Goal: Task Accomplishment & Management: Use online tool/utility

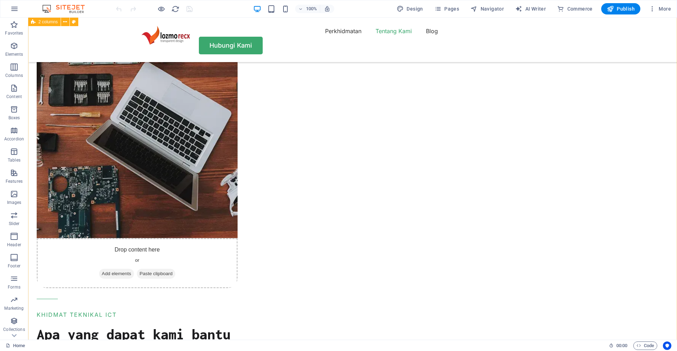
scroll to position [1070, 0]
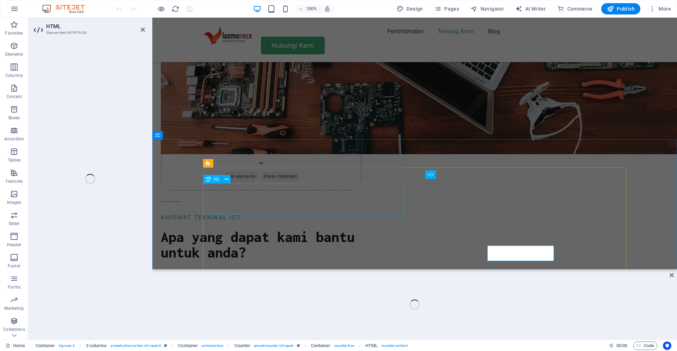
scroll to position [1004, 0]
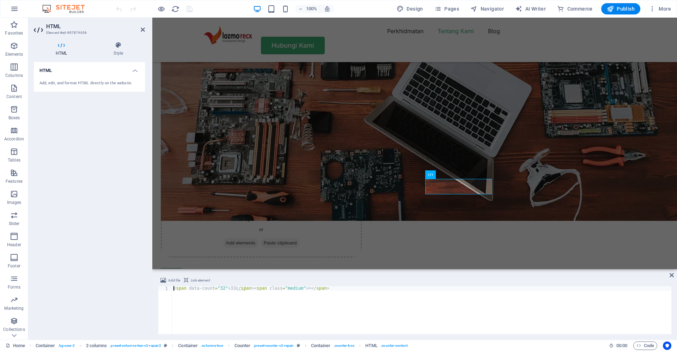
click at [218, 291] on div "< span data-count = "32" > 32 </ span > < span class = "medium" > + </ span >" at bounding box center [421, 314] width 499 height 57
click at [222, 288] on div "< span data-count = "32" > 32 </ span > < span class = "medium" > + </ span >" at bounding box center [421, 314] width 499 height 57
type textarea "<span data-count="18">18</span><span class="medium">+</span>"
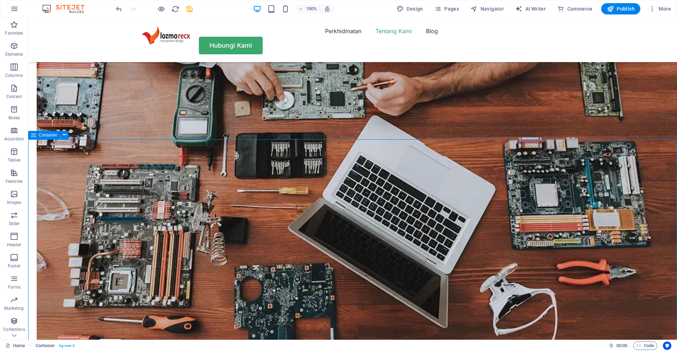
scroll to position [1070, 0]
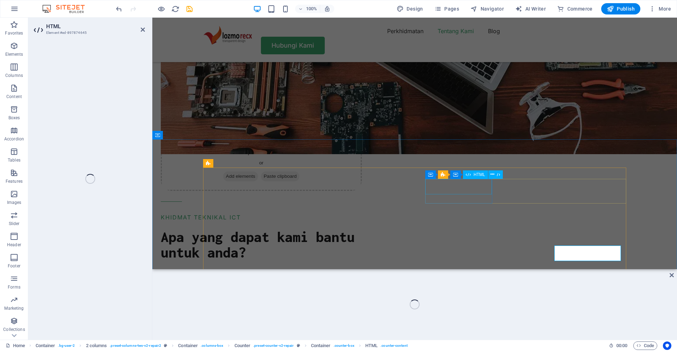
scroll to position [1004, 0]
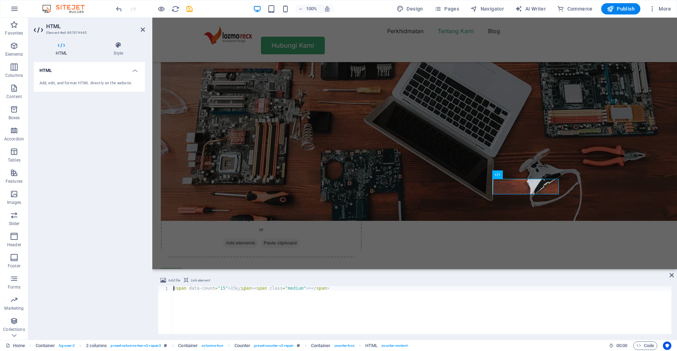
click at [221, 291] on div "< span data-count = "15" > 15 </ span > < span class = "medium" > + </ span >" at bounding box center [421, 314] width 499 height 57
click at [222, 289] on div "< span data-count = "15" > 15 </ span > < span class = "medium" > + </ span >" at bounding box center [421, 314] width 499 height 57
click at [221, 289] on div "< span data-count = "15" > 15 </ span > < span class = "medium" > + </ span >" at bounding box center [421, 314] width 499 height 57
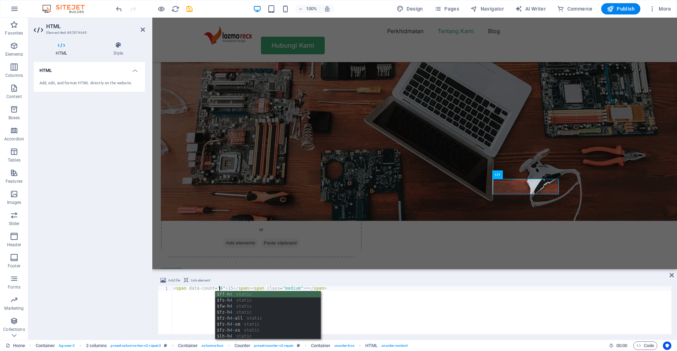
scroll to position [0, 4]
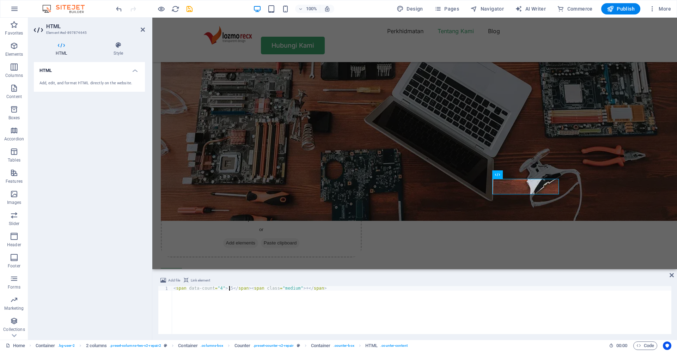
click at [229, 287] on div "< span data-count = "4" > 15 </ span > < span class = "medium" > + </ span >" at bounding box center [421, 314] width 499 height 57
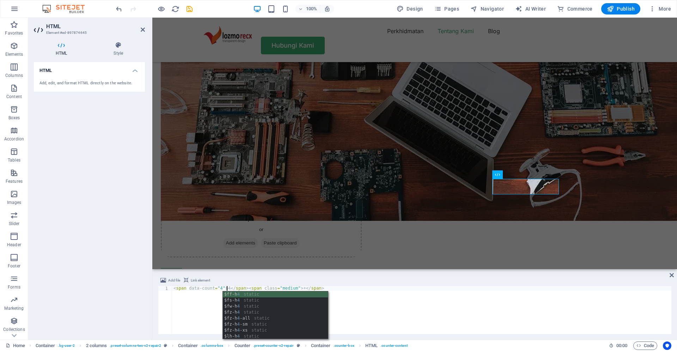
click at [385, 299] on div "< span data-count = "4" > 4 </ span > < span class = "medium" > + </ span >" at bounding box center [421, 314] width 499 height 57
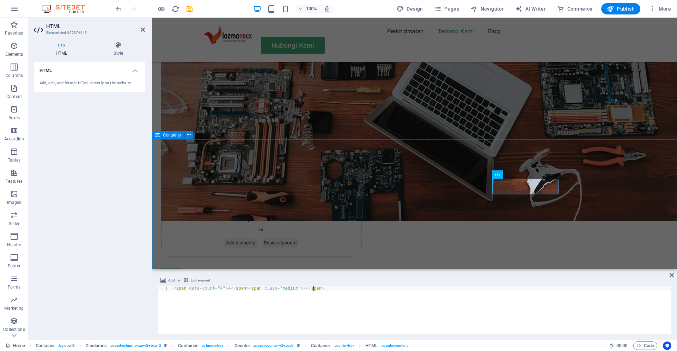
type textarea "<span data-count="4">4</span><span class="medium">+</span>"
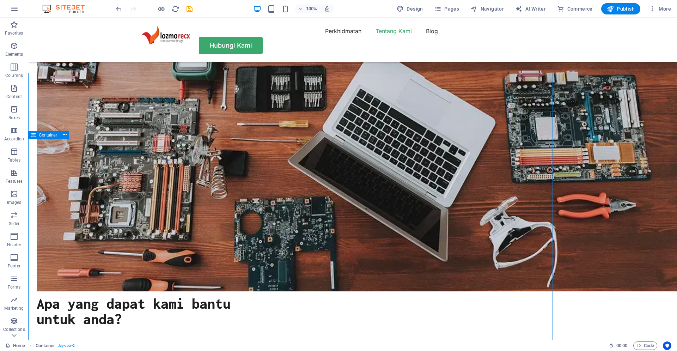
scroll to position [1070, 0]
click at [188, 9] on icon "save" at bounding box center [189, 9] width 8 height 8
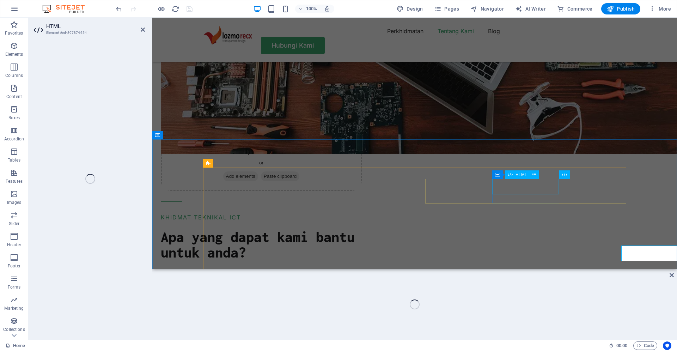
scroll to position [1004, 0]
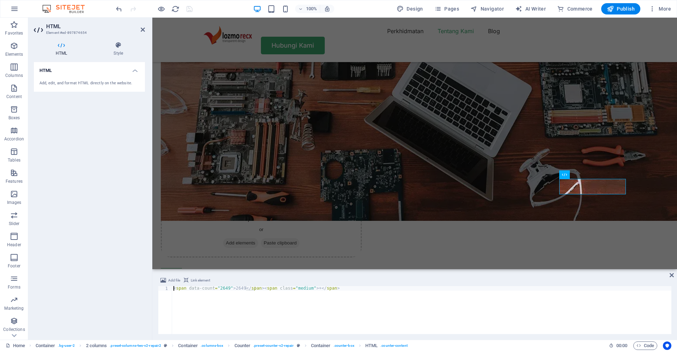
click at [227, 288] on div "< span data-count = "2649" > 2649 </ span > < span class = "medium" > + </ span…" at bounding box center [421, 314] width 499 height 57
type textarea "<span data-count="364">364</span><span class="medium">+</span>"
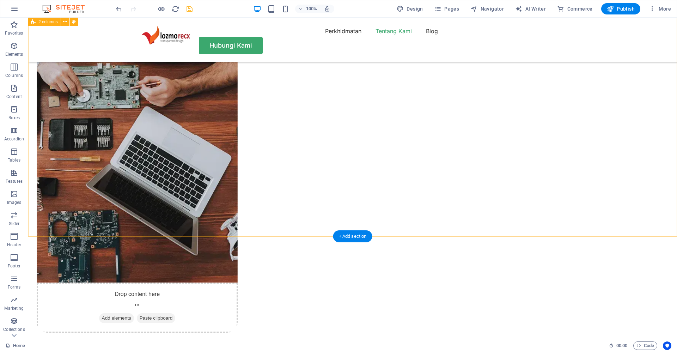
scroll to position [1022, 0]
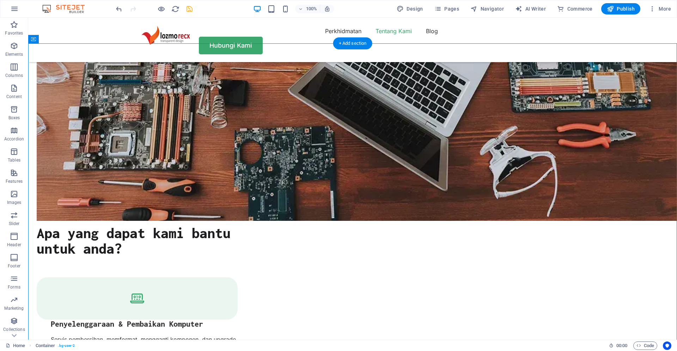
scroll to position [1119, 0]
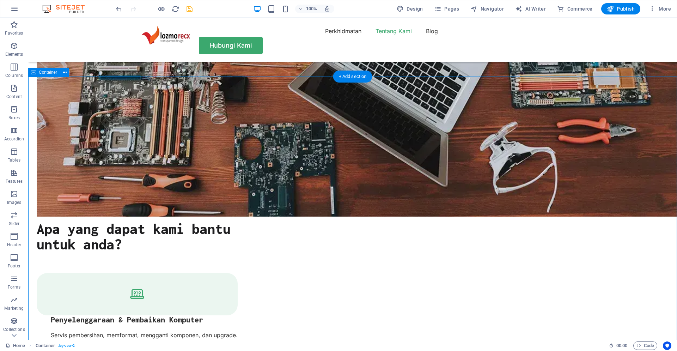
scroll to position [1168, 0]
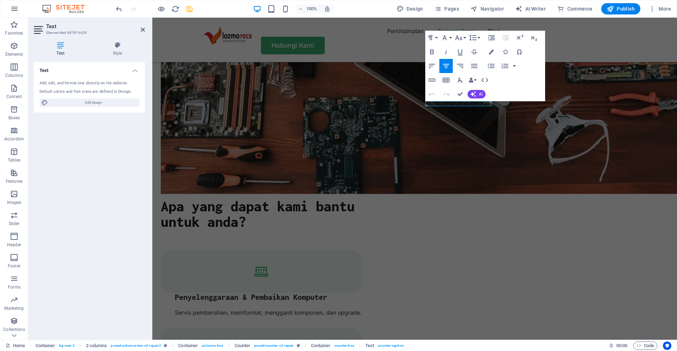
click at [453, 100] on div "Undo Redo Confirm (Ctrl+⏎) AI Improve Make shorter Make longer Fix spelling & g…" at bounding box center [455, 94] width 61 height 14
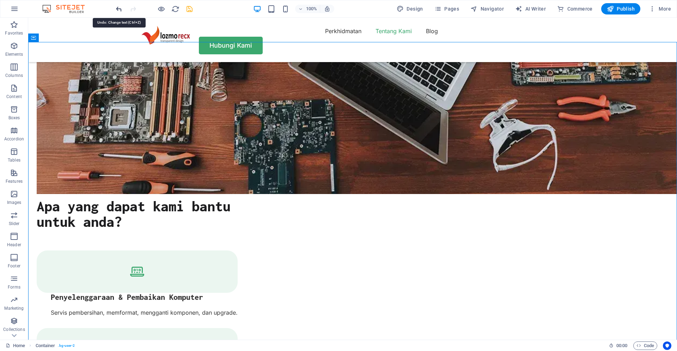
click at [117, 10] on icon "undo" at bounding box center [119, 9] width 8 height 8
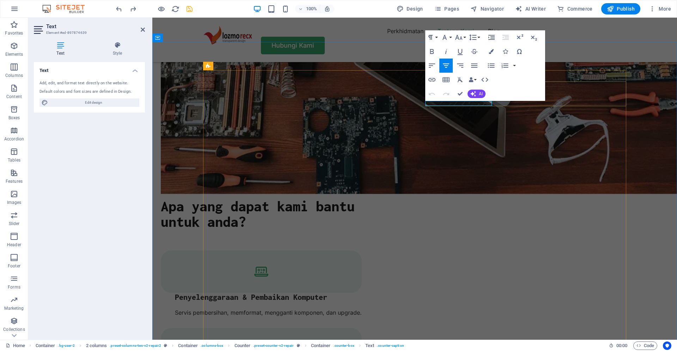
click at [443, 69] on icon "button" at bounding box center [446, 65] width 8 height 8
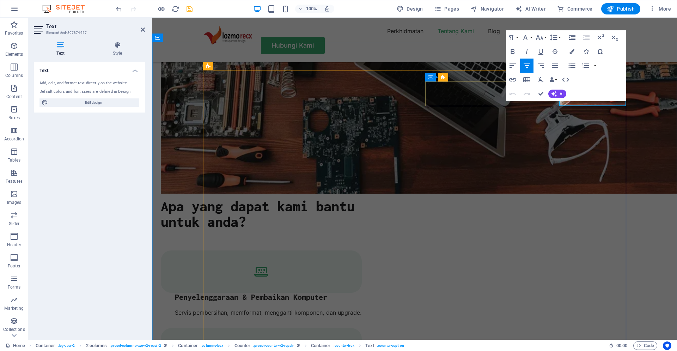
click at [526, 69] on icon "button" at bounding box center [526, 65] width 8 height 8
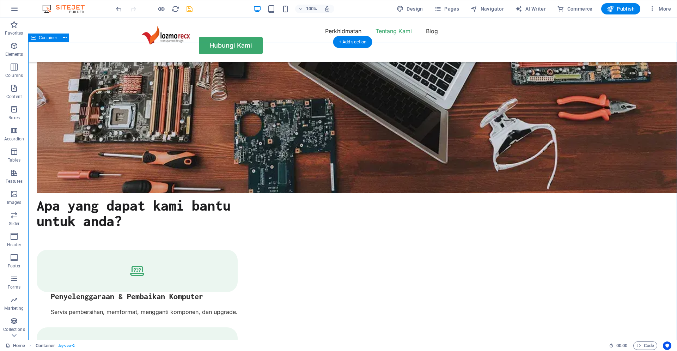
scroll to position [1168, 0]
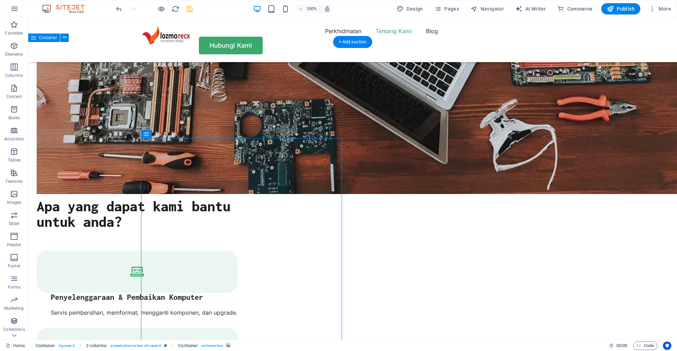
select select "px"
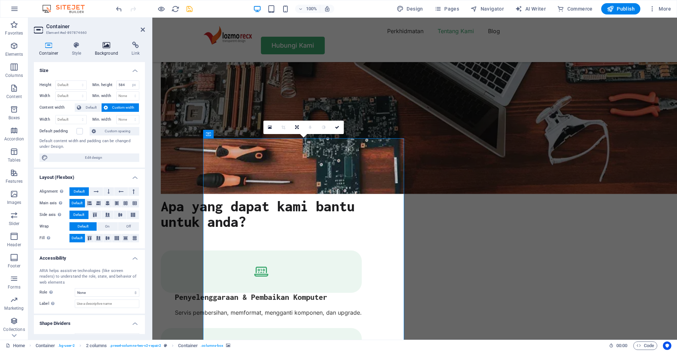
click at [101, 48] on icon at bounding box center [107, 45] width 34 height 7
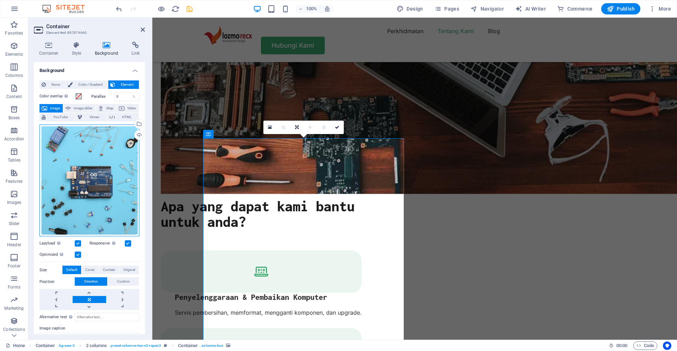
click at [96, 165] on div "Drag files here, click to choose files or select files from Files or our free s…" at bounding box center [89, 180] width 100 height 112
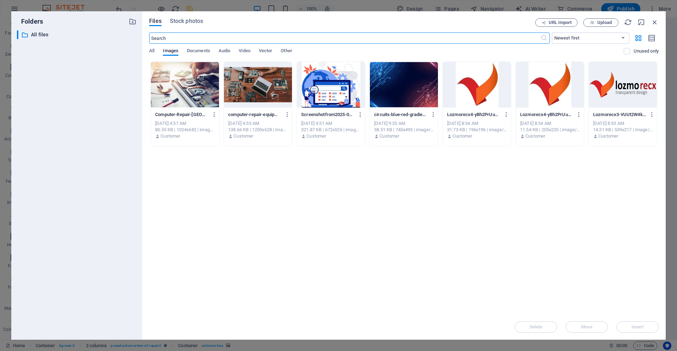
scroll to position [1186, 0]
click at [656, 24] on icon "button" at bounding box center [655, 22] width 8 height 8
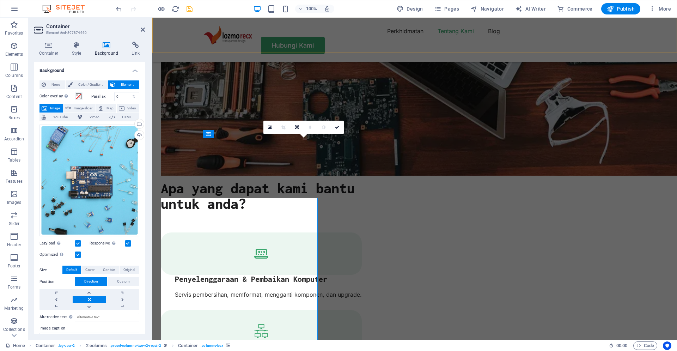
scroll to position [1168, 0]
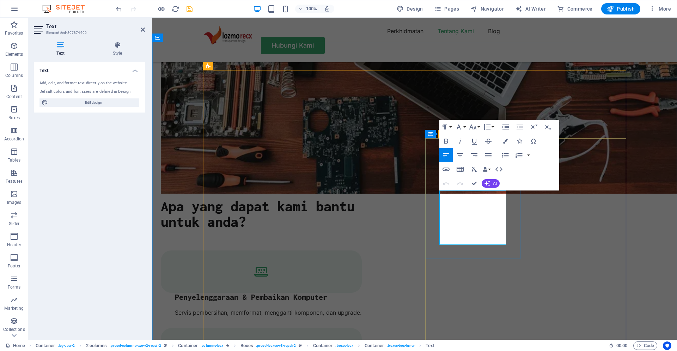
scroll to position [373, 3]
click at [495, 181] on span "AI" at bounding box center [495, 183] width 4 height 4
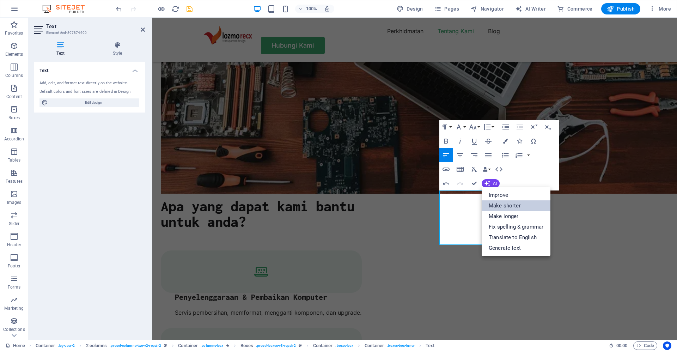
click at [502, 207] on link "Make shorter" at bounding box center [516, 205] width 69 height 11
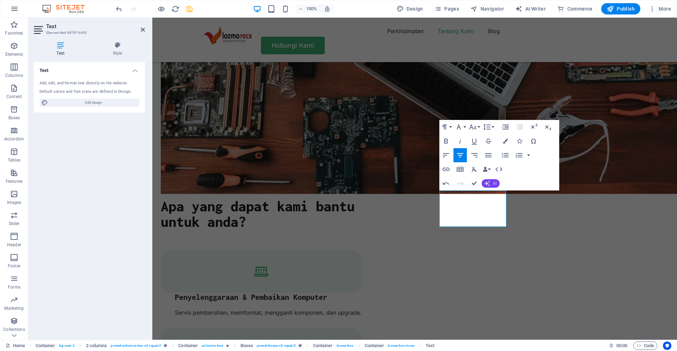
click at [490, 182] on button "AI" at bounding box center [491, 183] width 18 height 8
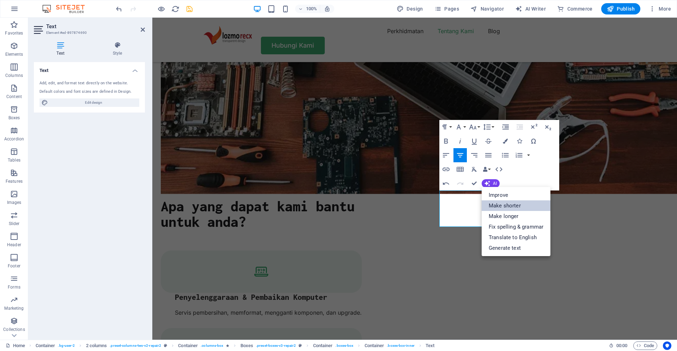
click at [506, 208] on link "Make shorter" at bounding box center [516, 205] width 69 height 11
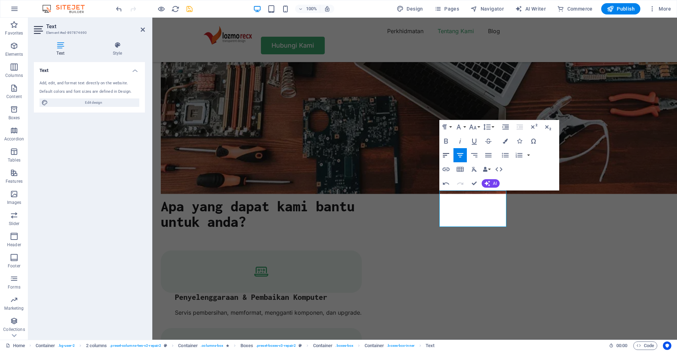
click at [447, 155] on icon "button" at bounding box center [446, 155] width 8 height 8
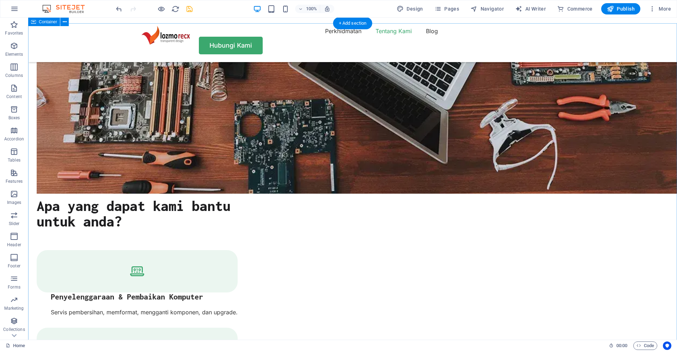
scroll to position [1168, 0]
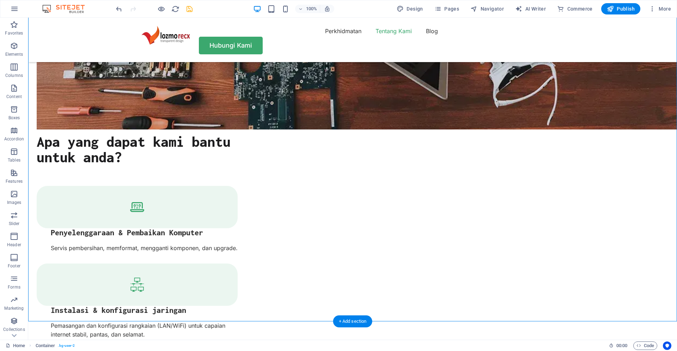
scroll to position [1265, 0]
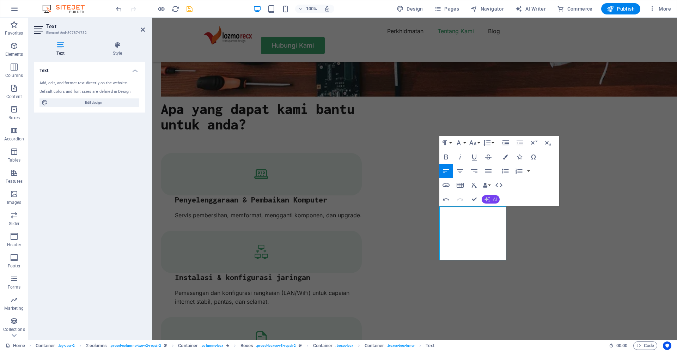
click at [491, 201] on button "AI" at bounding box center [491, 199] width 18 height 8
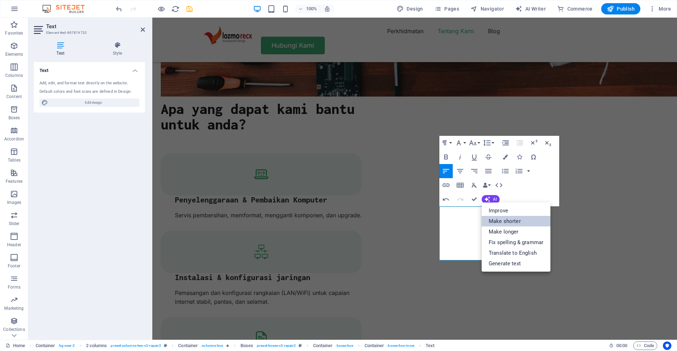
click at [497, 221] on link "Make shorter" at bounding box center [516, 221] width 69 height 11
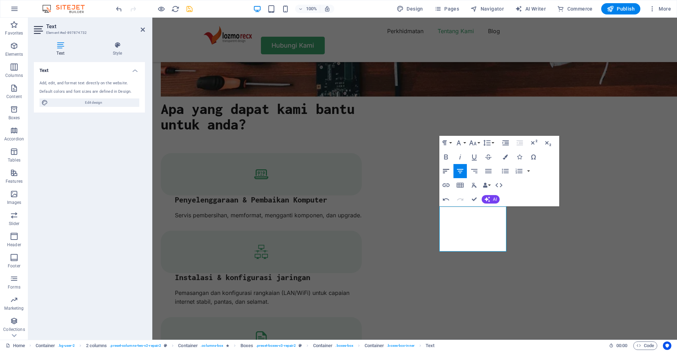
click at [442, 170] on icon "button" at bounding box center [446, 171] width 8 height 8
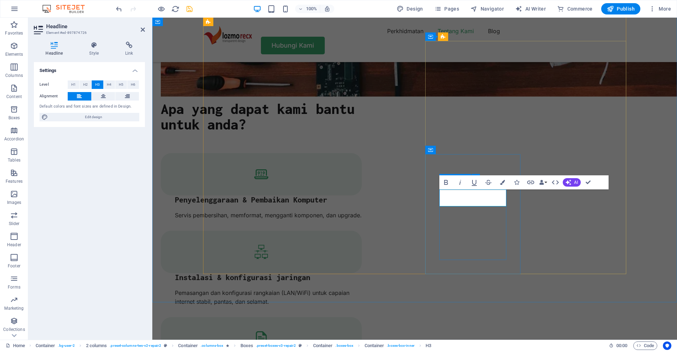
drag, startPoint x: 490, startPoint y: 198, endPoint x: 431, endPoint y: 190, distance: 59.5
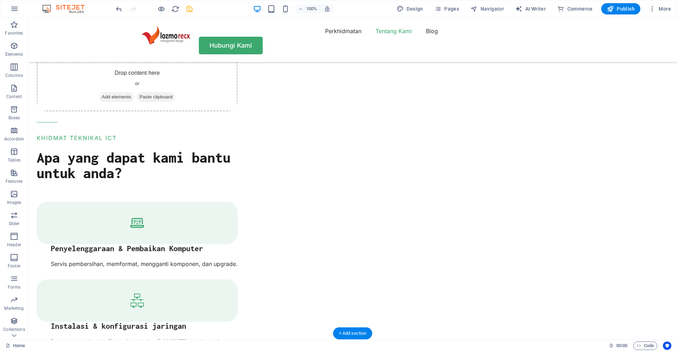
scroll to position [1070, 0]
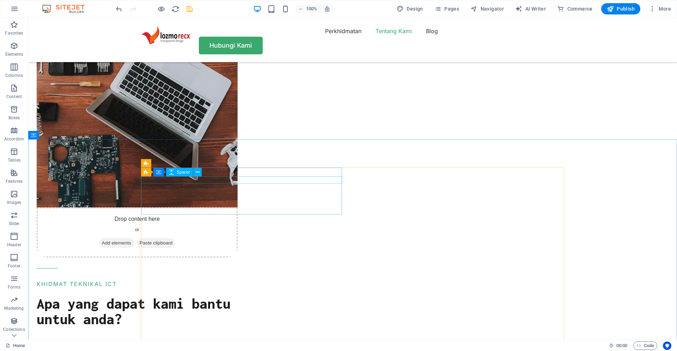
click at [206, 173] on div "2 columns Container Spacer" at bounding box center [173, 172] width 65 height 9
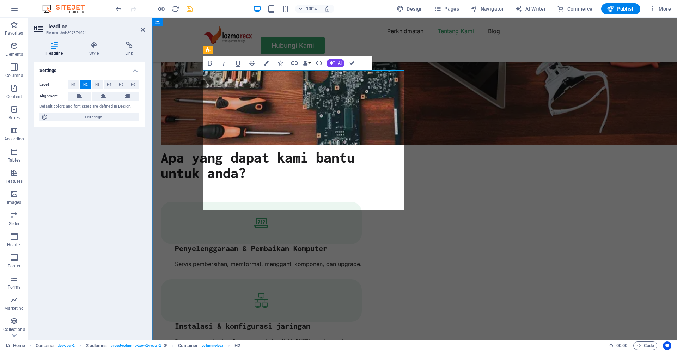
scroll to position [1168, 0]
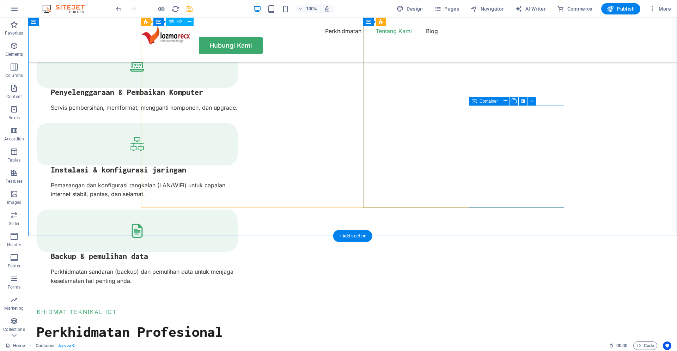
scroll to position [1459, 0]
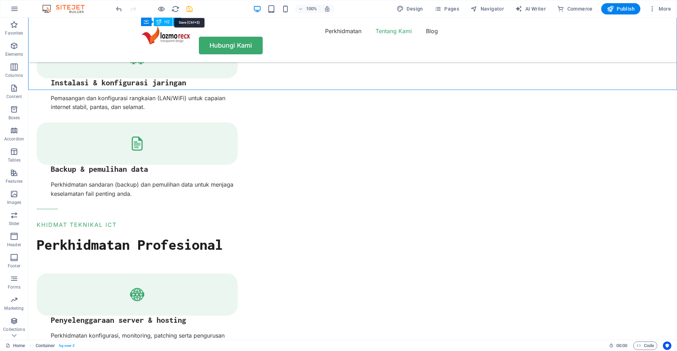
click at [190, 11] on icon "save" at bounding box center [189, 9] width 8 height 8
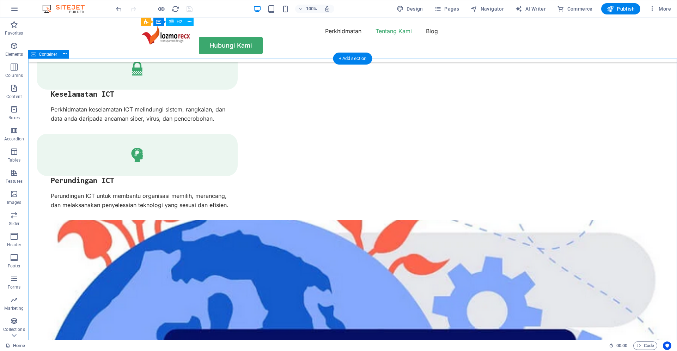
scroll to position [1751, 0]
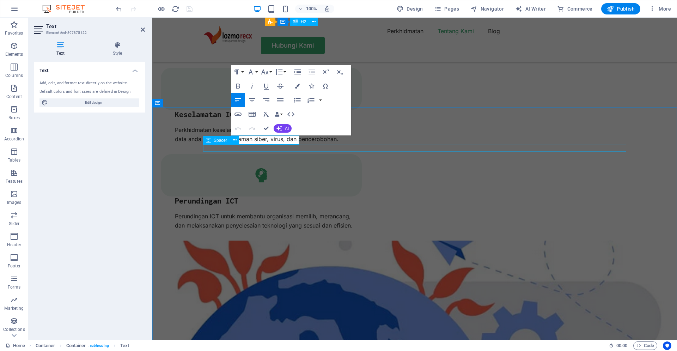
click at [240, 142] on div "Spacer" at bounding box center [223, 140] width 40 height 9
click at [243, 141] on div "Spacer" at bounding box center [223, 140] width 40 height 9
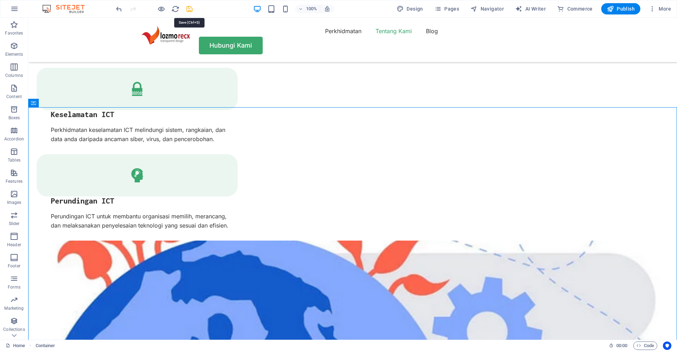
click at [192, 10] on icon "save" at bounding box center [189, 9] width 8 height 8
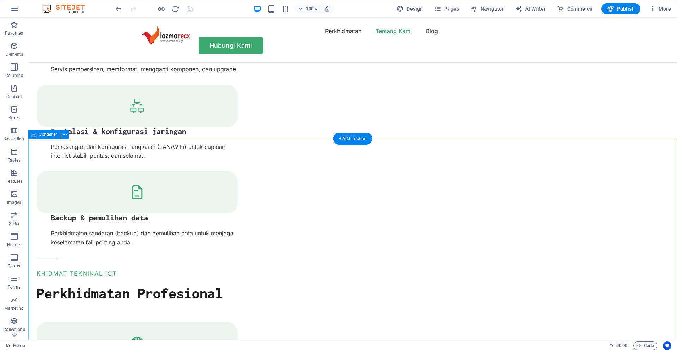
scroll to position [1459, 0]
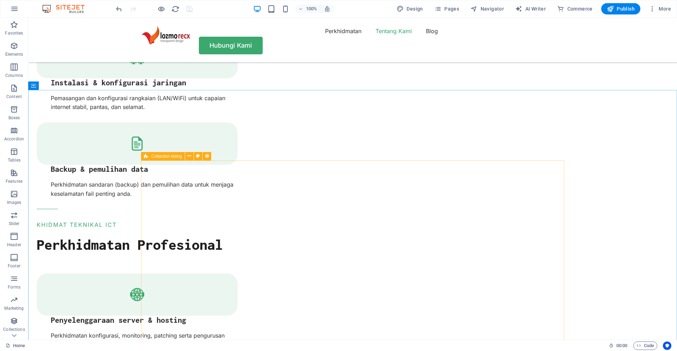
click at [151, 157] on div "Collection listing" at bounding box center [163, 156] width 44 height 8
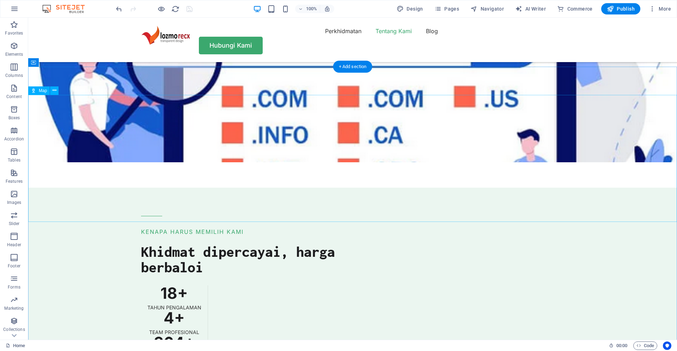
scroll to position [2249, 0]
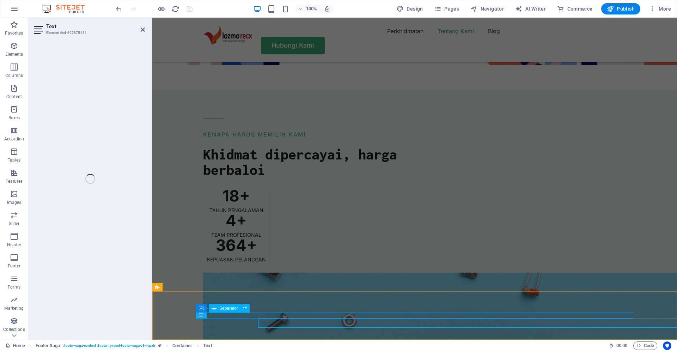
scroll to position [2240, 0]
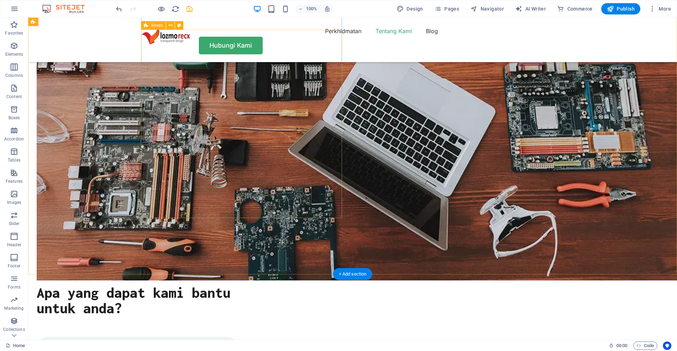
scroll to position [935, 0]
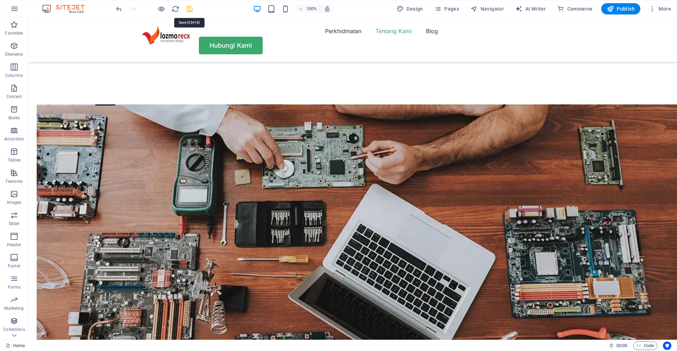
click at [190, 8] on icon "save" at bounding box center [189, 9] width 8 height 8
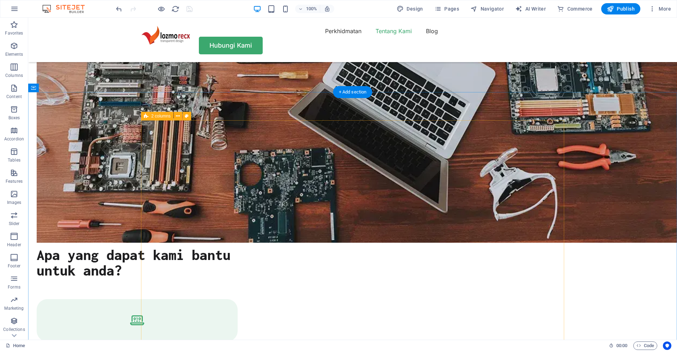
scroll to position [1070, 0]
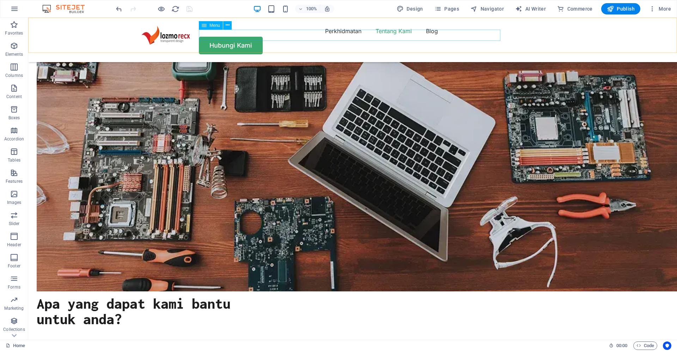
click at [350, 35] on nav "Perkhidmatan Tentang Kami Blog" at bounding box center [352, 30] width 423 height 11
select select "1"
select select
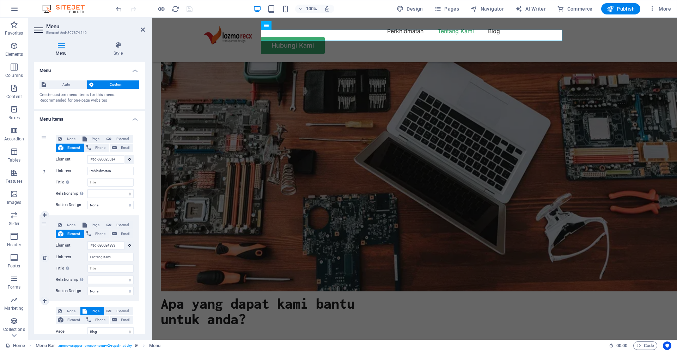
scroll to position [84, 0]
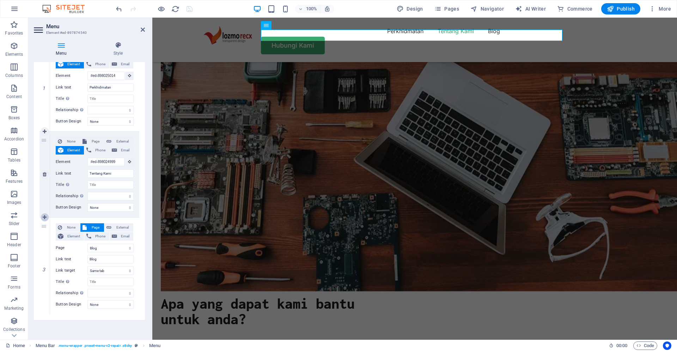
click at [44, 215] on icon at bounding box center [45, 217] width 4 height 5
select select
select select "1"
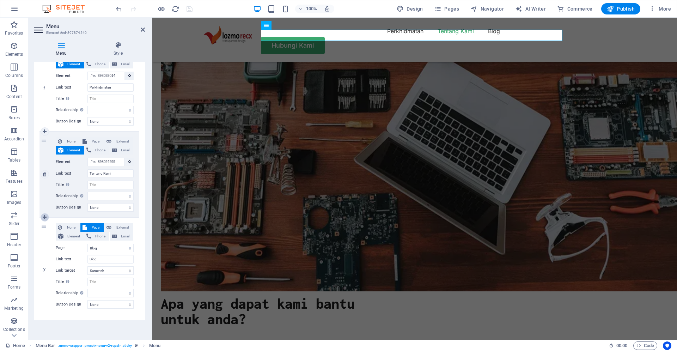
select select
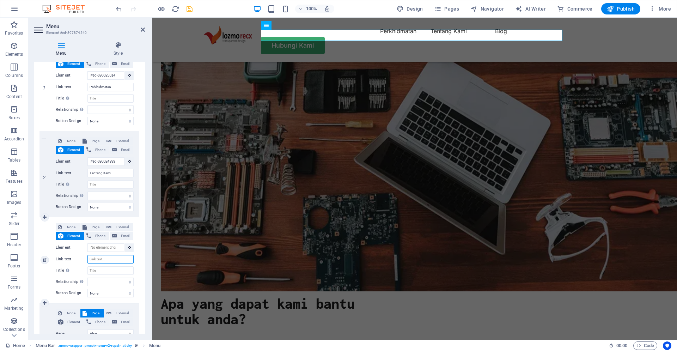
click at [96, 259] on input "Link text" at bounding box center [110, 259] width 46 height 8
type input "K"
select select
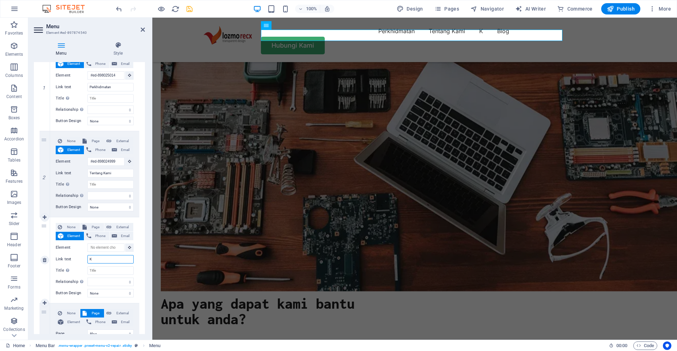
select select
type input "[PERSON_NAME]"
select select
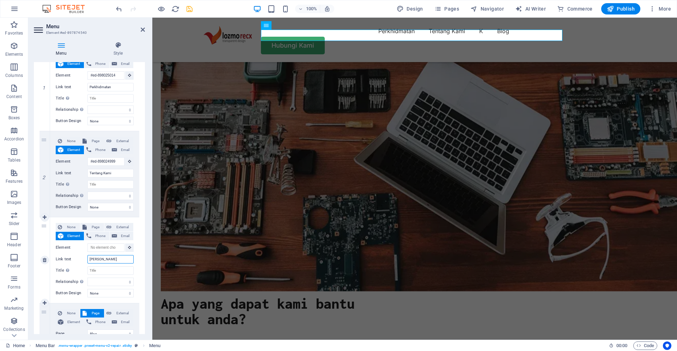
select select
type input "Kenapa"
select select
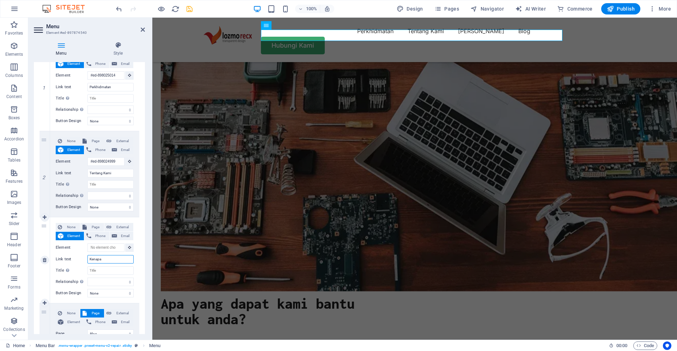
select select
type input "Kenapa K"
select select
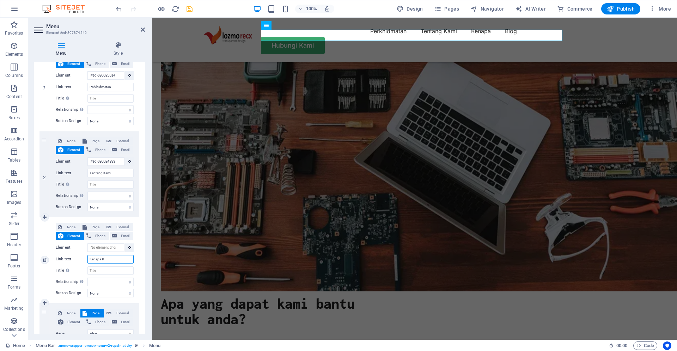
select select
type input "[PERSON_NAME]"
select select
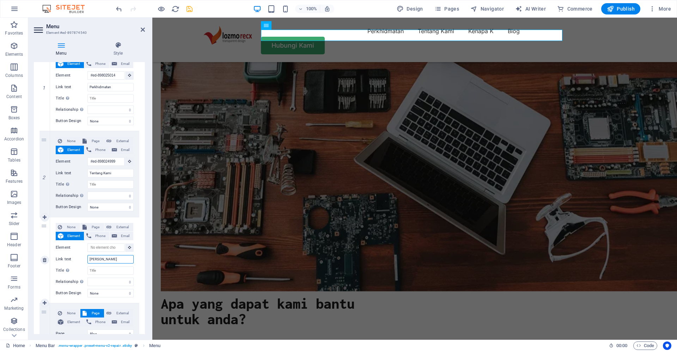
select select
type input "[PERSON_NAME]?"
select select
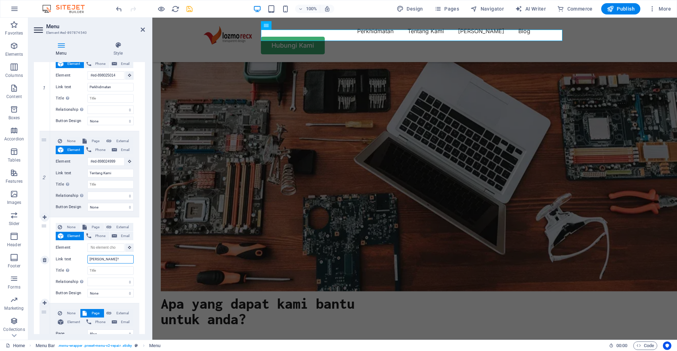
select select
type input "[PERSON_NAME]"
select select
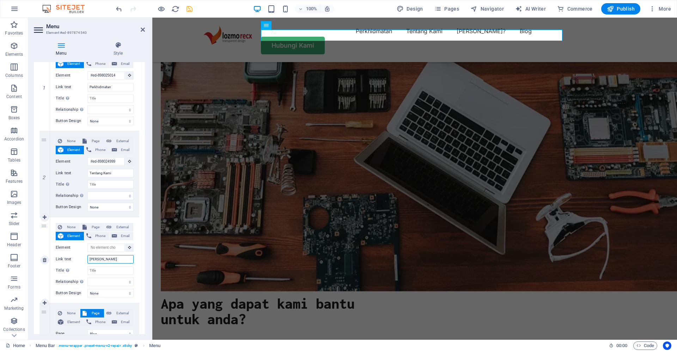
select select
type input "[PERSON_NAME]"
click at [127, 249] on button at bounding box center [129, 247] width 8 height 8
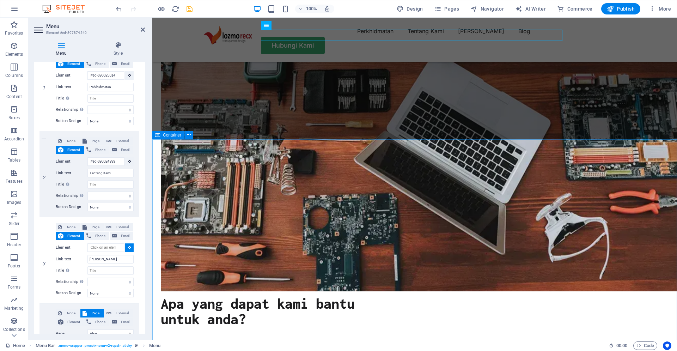
select select
type input "#ed-897874600"
select select
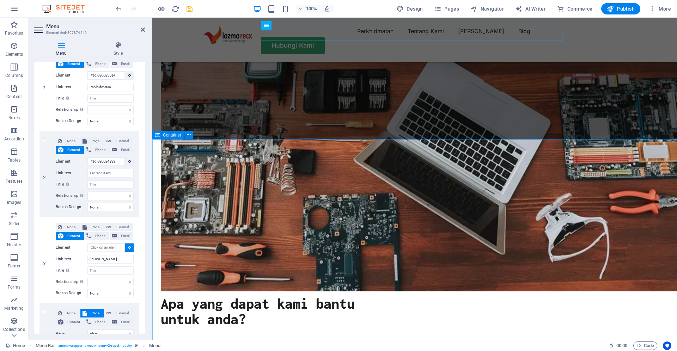
select select
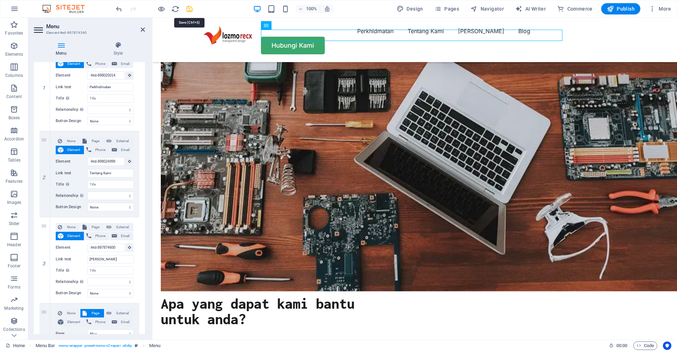
click at [189, 11] on icon "save" at bounding box center [189, 9] width 8 height 8
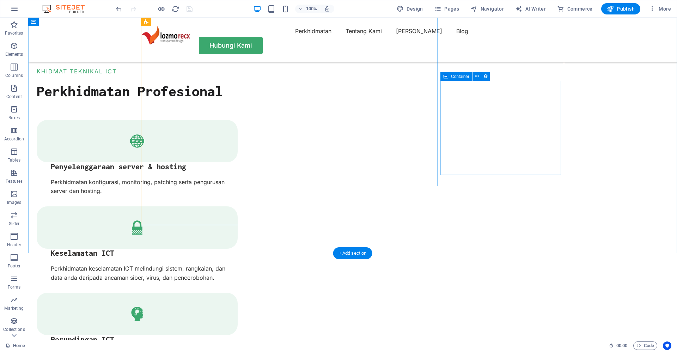
scroll to position [1605, 0]
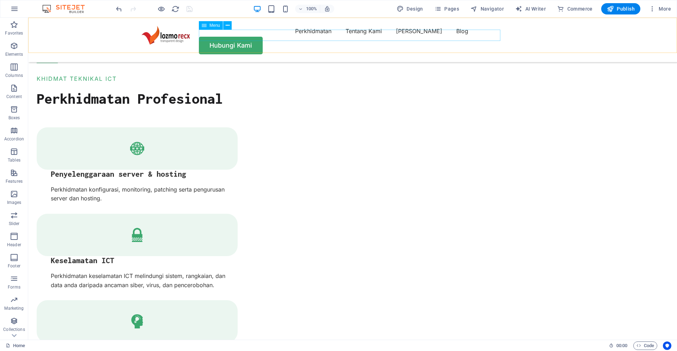
click at [303, 36] on nav "Perkhidmatan Tentang Kami Kenapa Kami Blog" at bounding box center [352, 30] width 423 height 11
select select "1"
select select
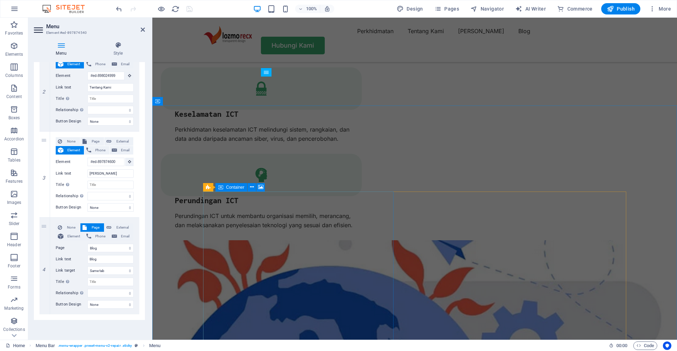
scroll to position [1751, 0]
click at [44, 317] on link at bounding box center [45, 314] width 8 height 8
select select
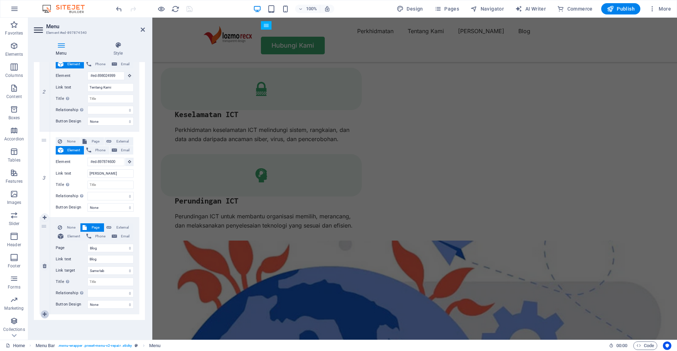
select select
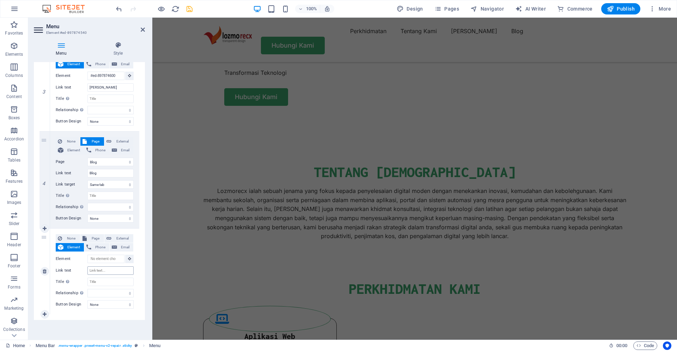
scroll to position [1646, 0]
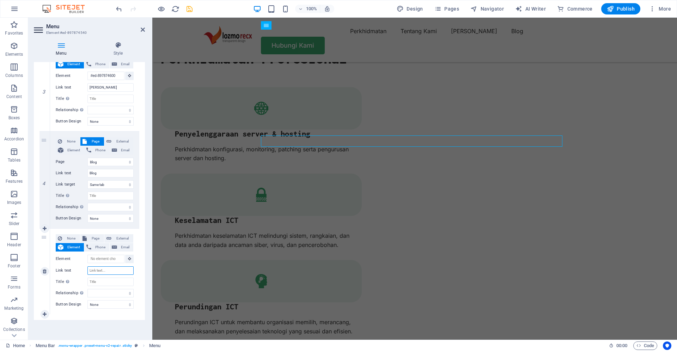
click at [105, 271] on input "Link text" at bounding box center [110, 270] width 46 height 8
type input "Kisah"
select select
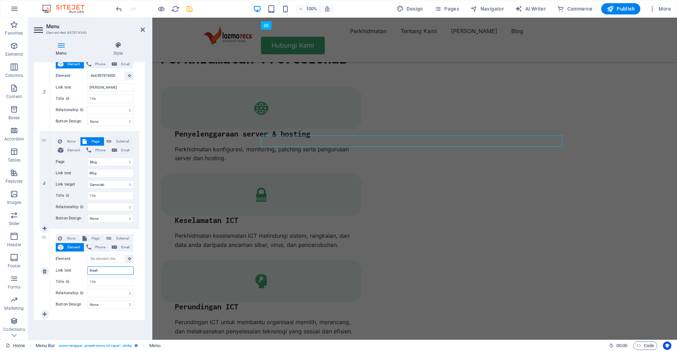
select select
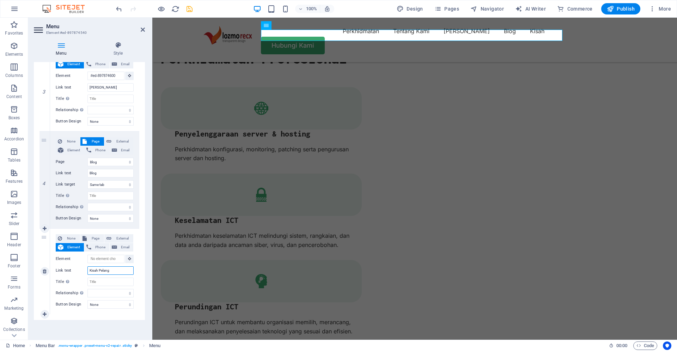
type input "Kisah Pelangg"
select select
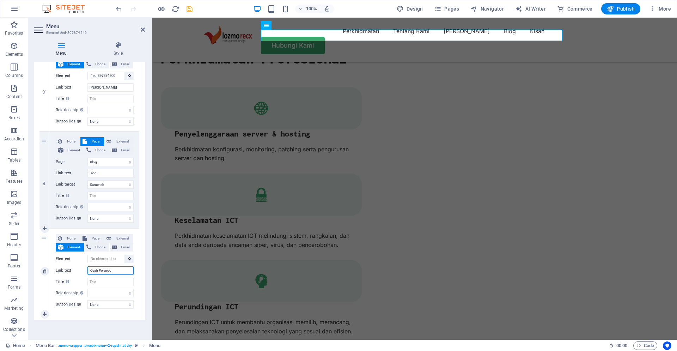
select select
type input "Kisah Pelanggan"
select select
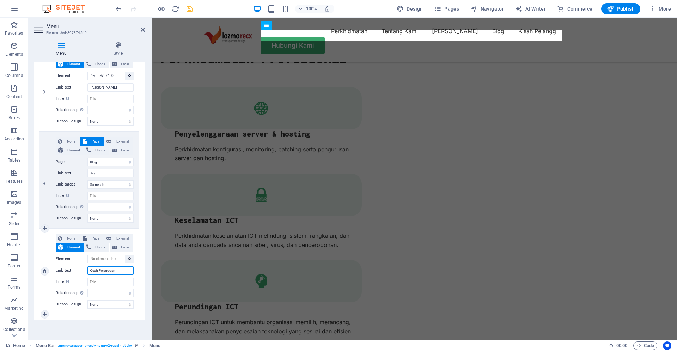
select select
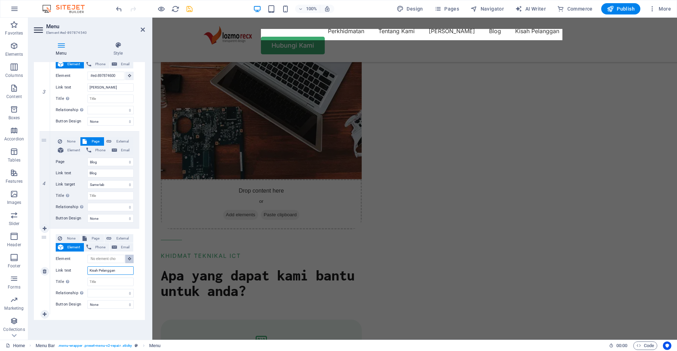
scroll to position [1575, 0]
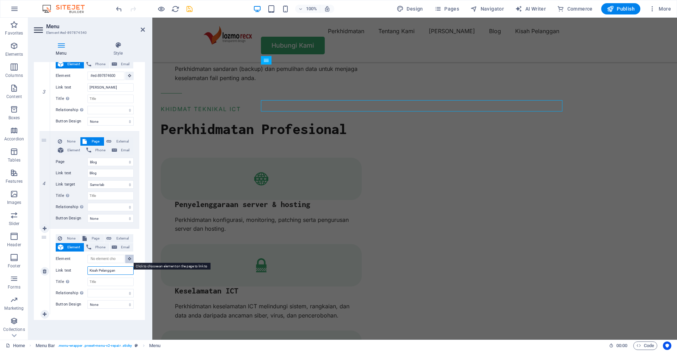
type input "Kisah Pelanggan"
click at [129, 261] on button at bounding box center [129, 259] width 8 height 8
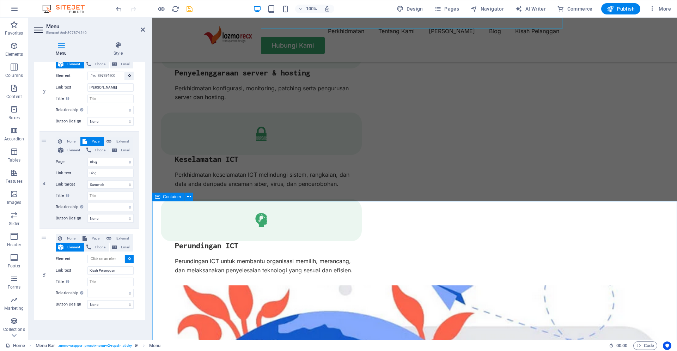
scroll to position [1721, 0]
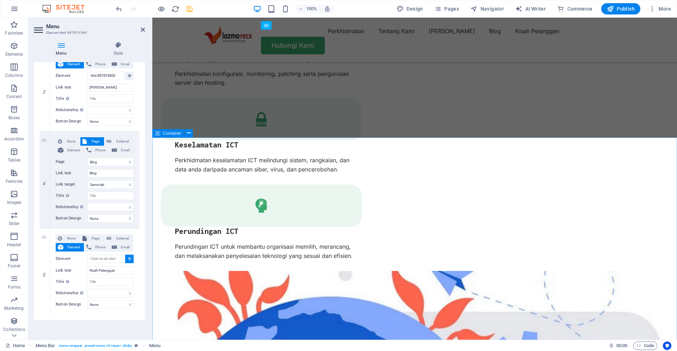
select select
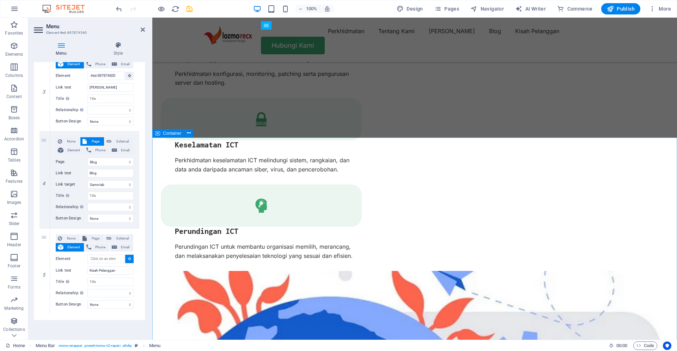
type input "#ed-897875110"
select select
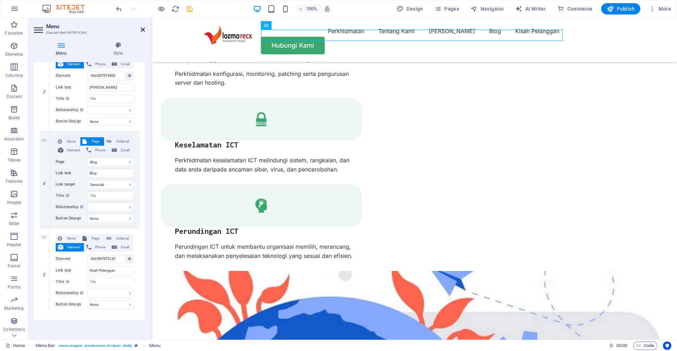
drag, startPoint x: 142, startPoint y: 29, endPoint x: 121, endPoint y: 9, distance: 29.2
click at [142, 29] on icon at bounding box center [143, 30] width 4 height 6
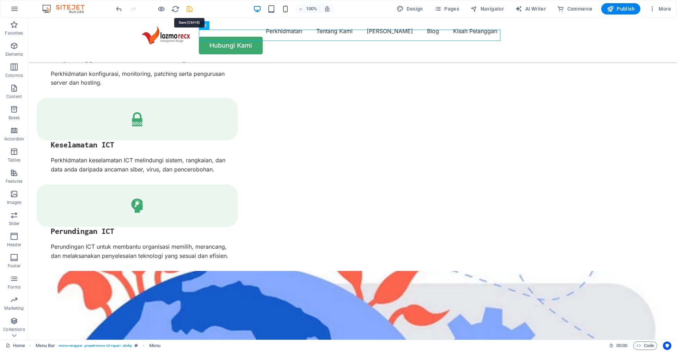
click at [188, 8] on icon "save" at bounding box center [189, 9] width 8 height 8
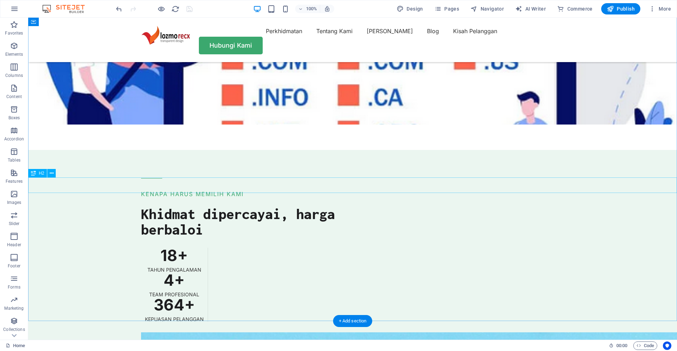
scroll to position [2249, 0]
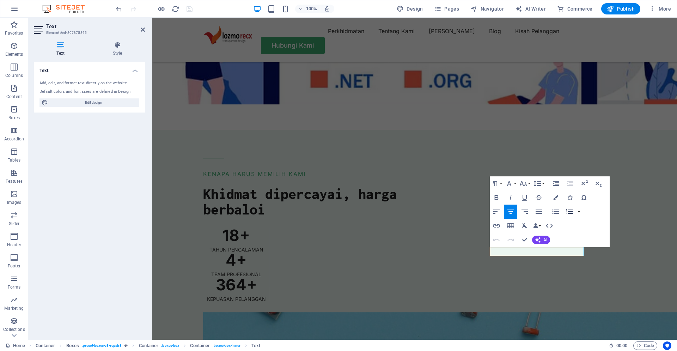
scroll to position [2200, 0]
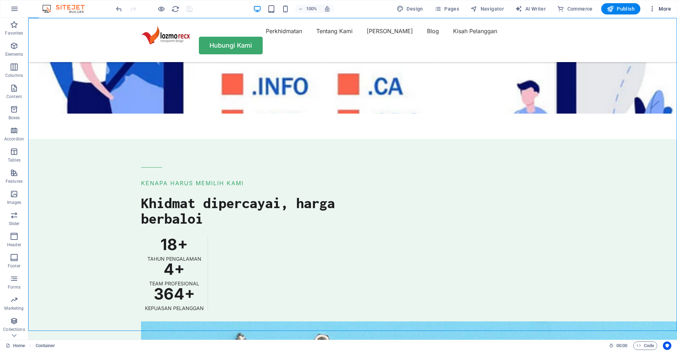
click at [669, 11] on span "More" at bounding box center [660, 8] width 22 height 7
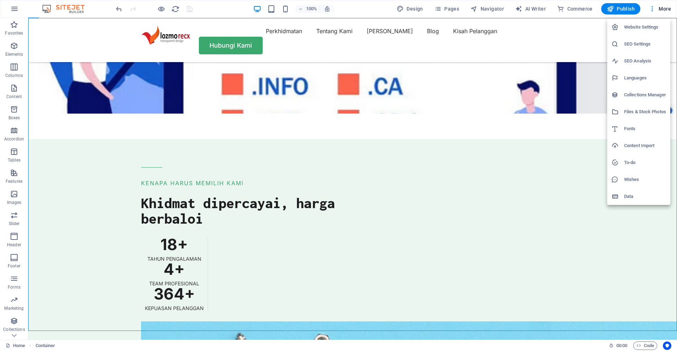
click at [637, 31] on h6 "Website Settings" at bounding box center [645, 27] width 42 height 8
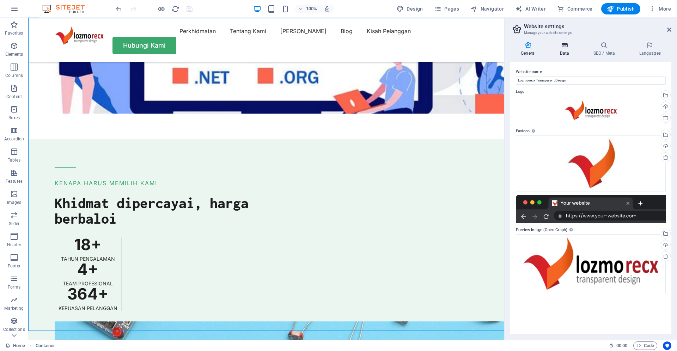
click at [565, 48] on icon at bounding box center [564, 45] width 31 height 7
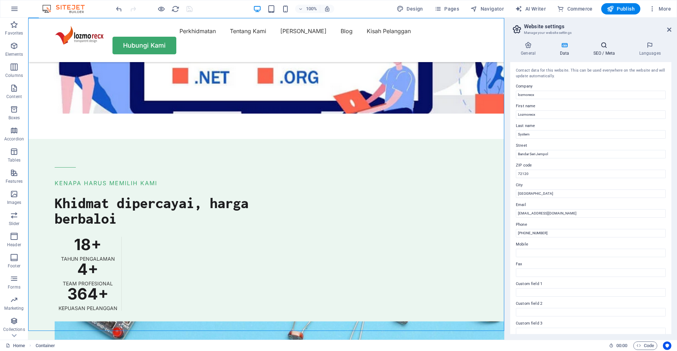
click at [598, 52] on h4 "SEO / Meta" at bounding box center [605, 49] width 46 height 15
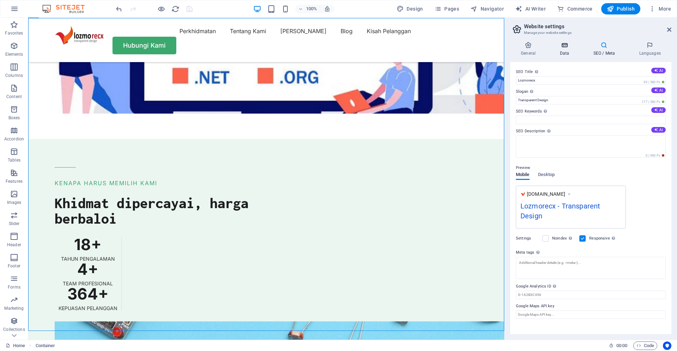
click at [563, 46] on icon at bounding box center [564, 45] width 31 height 7
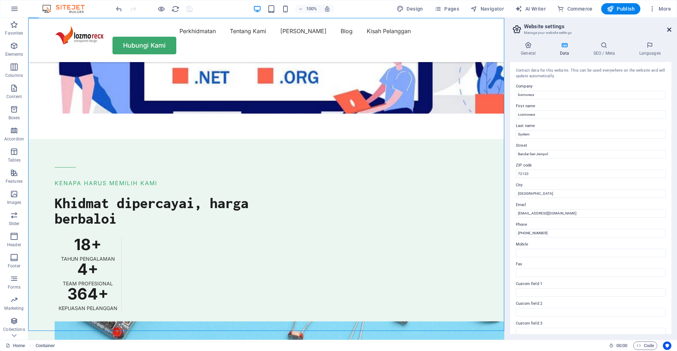
click at [670, 28] on icon at bounding box center [669, 30] width 4 height 6
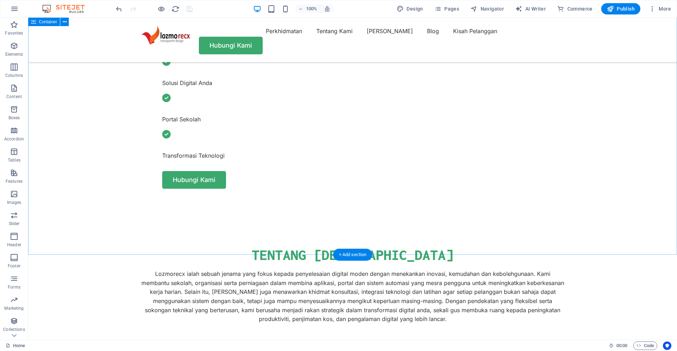
scroll to position [108, 0]
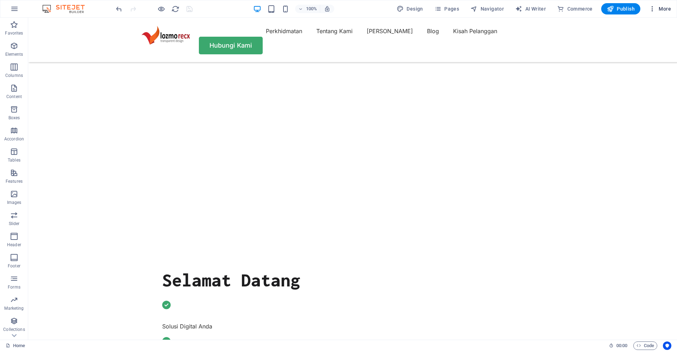
click at [665, 7] on span "More" at bounding box center [660, 8] width 22 height 7
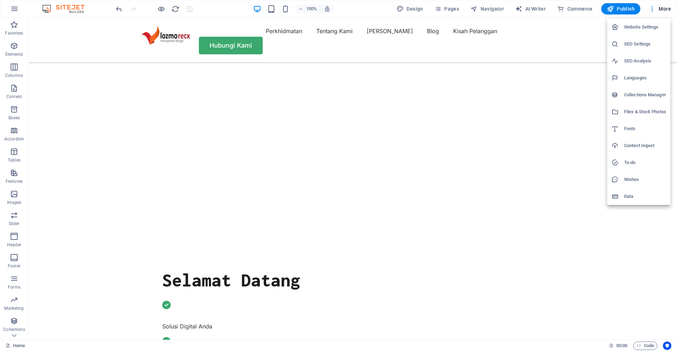
click at [649, 26] on h6 "Website Settings" at bounding box center [645, 27] width 42 height 8
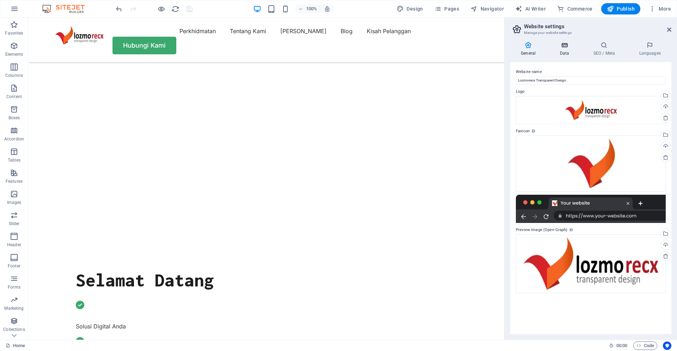
click at [566, 48] on icon at bounding box center [564, 45] width 31 height 7
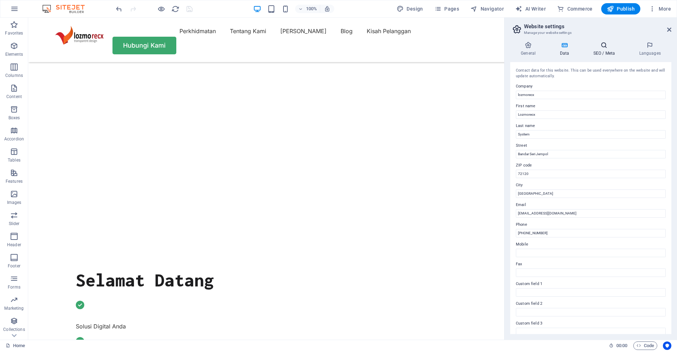
click at [596, 47] on icon at bounding box center [603, 45] width 43 height 7
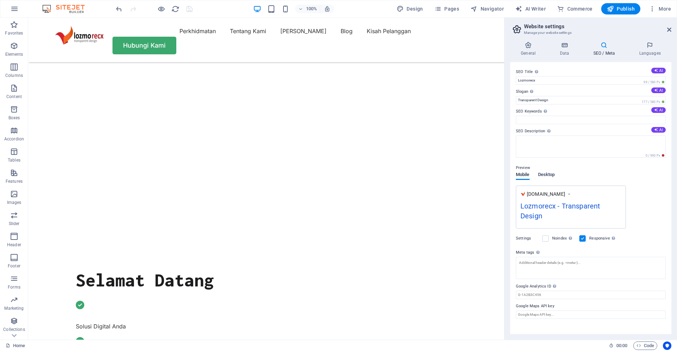
click at [548, 176] on span "Desktop" at bounding box center [546, 175] width 17 height 10
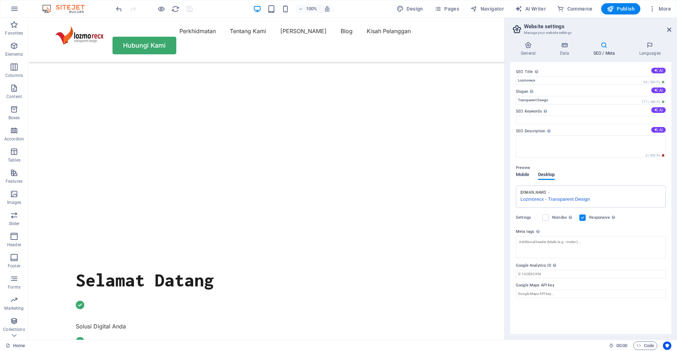
click at [522, 175] on span "Mobile" at bounding box center [523, 175] width 14 height 10
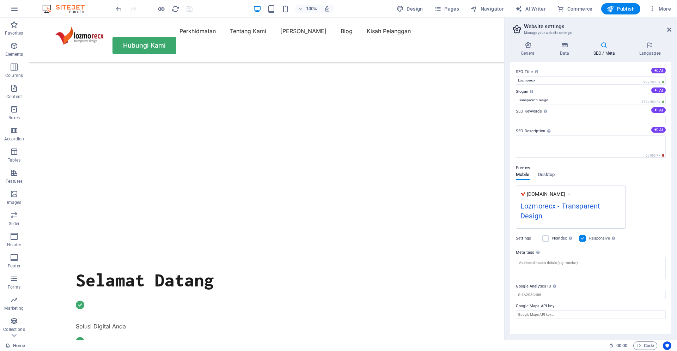
click at [571, 194] on icon at bounding box center [568, 193] width 5 height 7
click at [541, 176] on span "Desktop" at bounding box center [546, 175] width 17 height 10
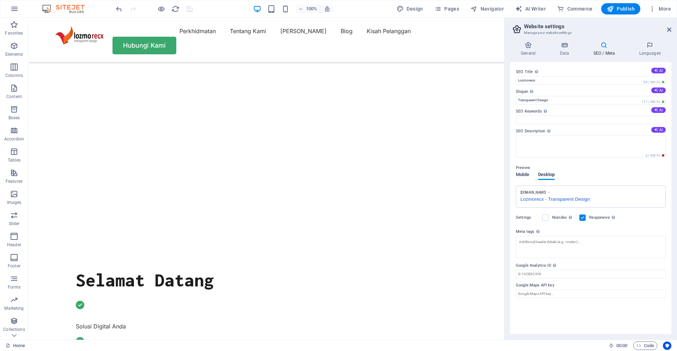
click at [524, 174] on span "Mobile" at bounding box center [523, 175] width 14 height 10
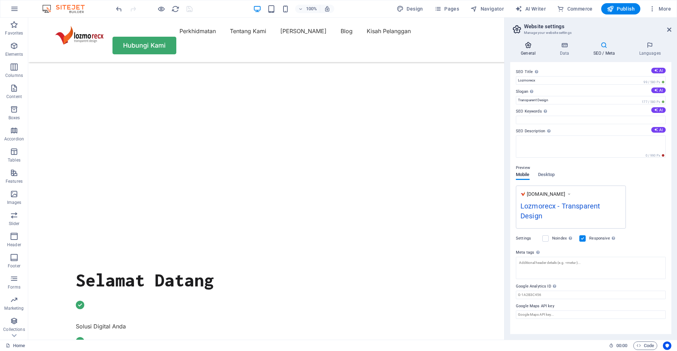
click at [531, 52] on h4 "General" at bounding box center [529, 49] width 39 height 15
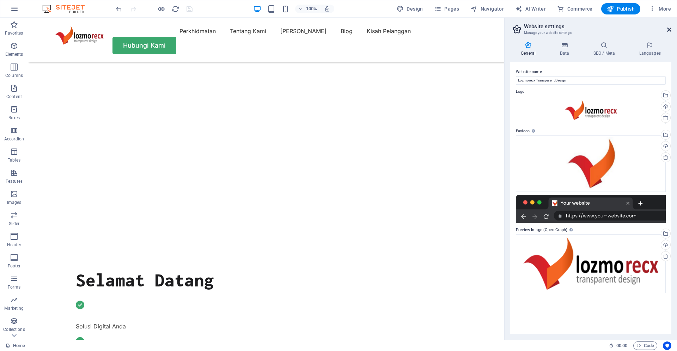
click at [670, 30] on icon at bounding box center [669, 30] width 4 height 6
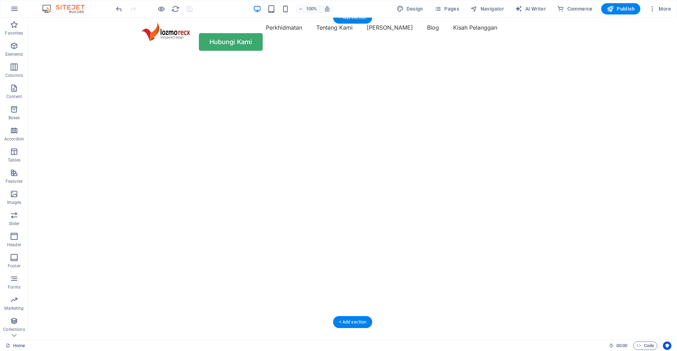
scroll to position [0, 0]
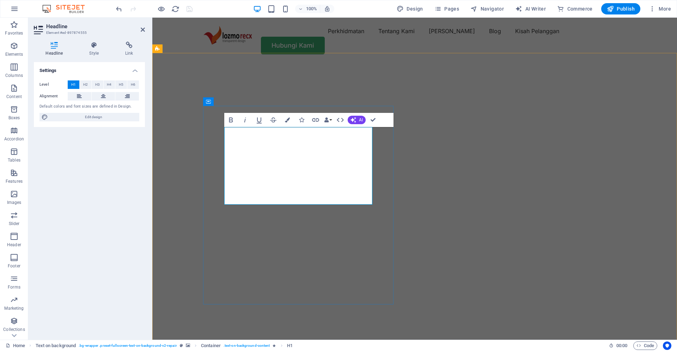
drag, startPoint x: 319, startPoint y: 194, endPoint x: 222, endPoint y: 159, distance: 102.5
click at [120, 84] on span "H5" at bounding box center [121, 84] width 5 height 8
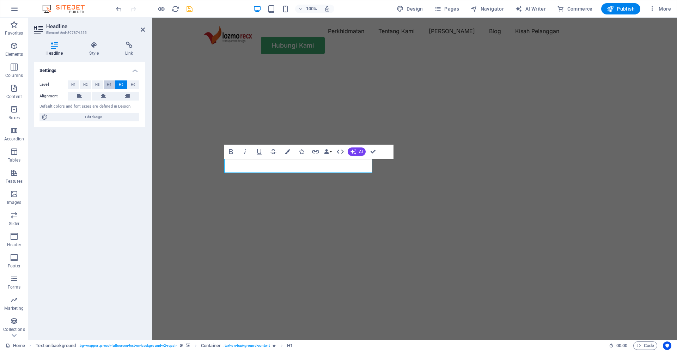
click at [109, 88] on span "H4" at bounding box center [109, 84] width 5 height 8
click at [98, 85] on span "H3" at bounding box center [97, 84] width 5 height 8
click at [81, 85] on button "H2" at bounding box center [86, 84] width 12 height 8
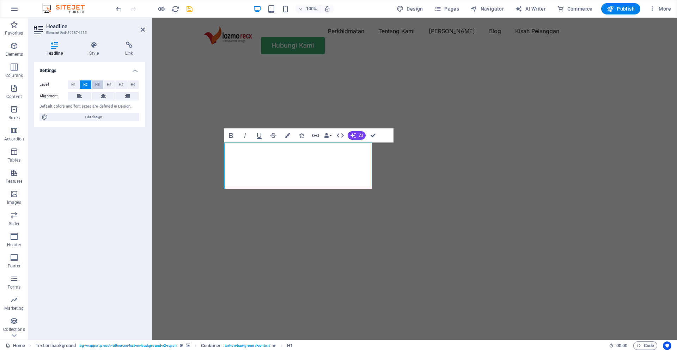
click at [96, 87] on span "H3" at bounding box center [97, 84] width 5 height 8
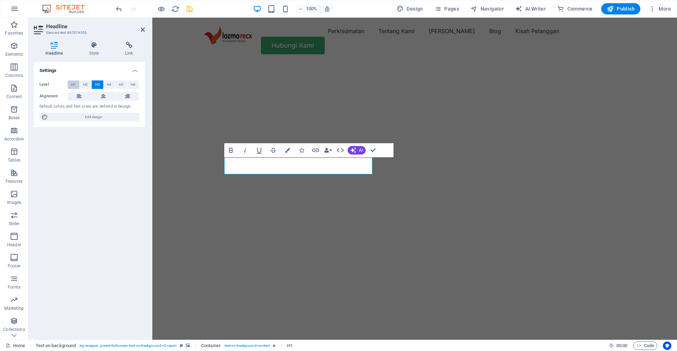
click at [74, 83] on span "H1" at bounding box center [73, 84] width 5 height 8
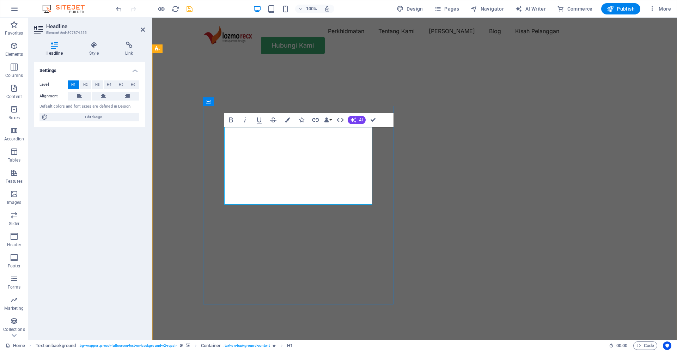
drag, startPoint x: 301, startPoint y: 197, endPoint x: 228, endPoint y: 153, distance: 85.8
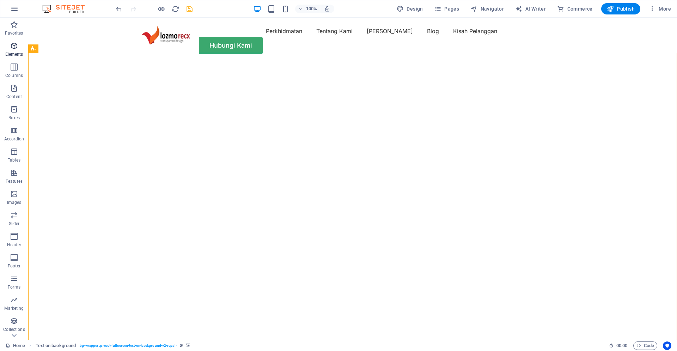
click at [11, 50] on span "Elements" at bounding box center [14, 50] width 28 height 17
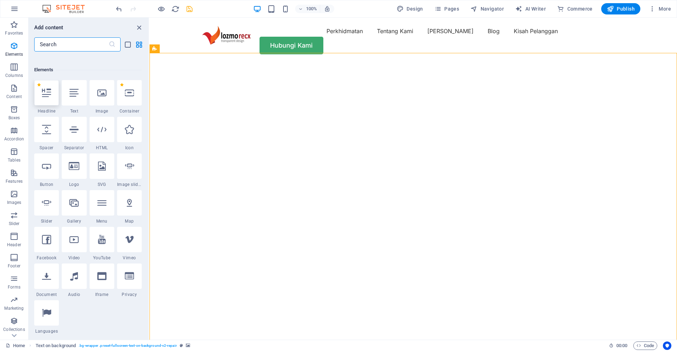
scroll to position [133, 0]
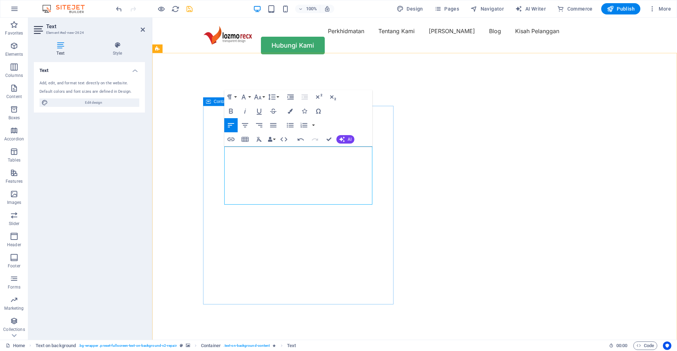
drag, startPoint x: 309, startPoint y: 198, endPoint x: 220, endPoint y: 153, distance: 99.6
click at [260, 97] on icon "button" at bounding box center [257, 96] width 7 height 5
click at [264, 161] on link "14" at bounding box center [264, 163] width 25 height 11
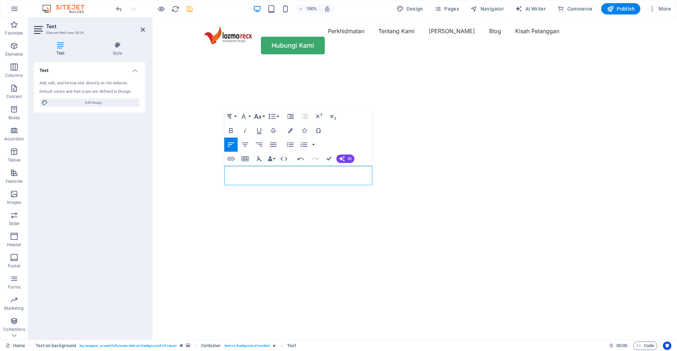
click at [261, 115] on icon "button" at bounding box center [257, 116] width 8 height 8
click at [264, 148] on link "24" at bounding box center [264, 147] width 25 height 11
click at [455, 62] on img "1/2" at bounding box center [414, 62] width 525 height 0
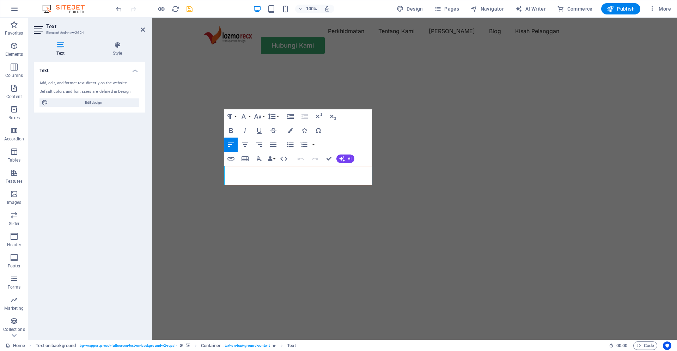
drag, startPoint x: 354, startPoint y: 181, endPoint x: 180, endPoint y: 181, distance: 174.1
click at [180, 181] on div "Selamat Datang "Lozmorecx Transparent Design" Solusi Digital Anda Portal Sekola…" at bounding box center [414, 326] width 525 height 528
click at [245, 130] on icon "button" at bounding box center [245, 130] width 2 height 5
click at [262, 115] on icon "button" at bounding box center [257, 116] width 8 height 8
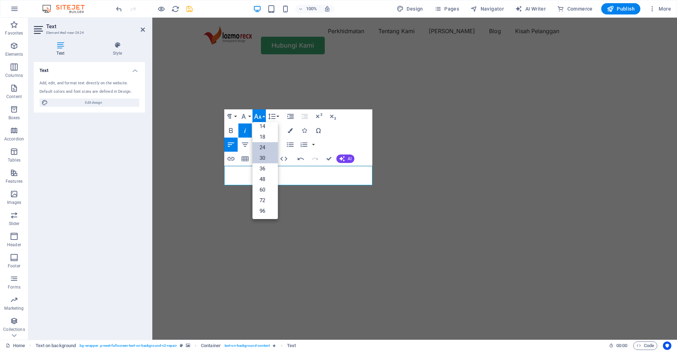
click at [266, 155] on link "30" at bounding box center [264, 158] width 25 height 11
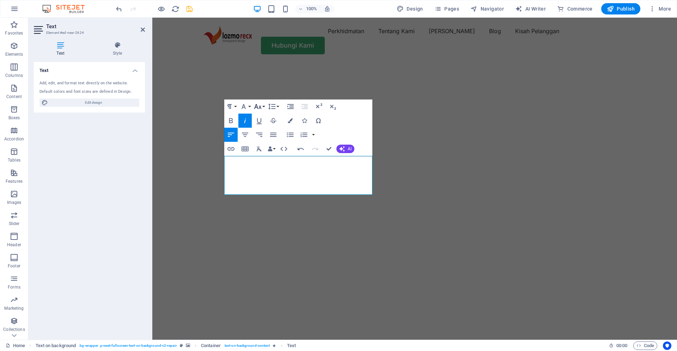
click at [259, 108] on icon "button" at bounding box center [257, 106] width 7 height 5
click at [265, 139] on link "24" at bounding box center [264, 137] width 25 height 11
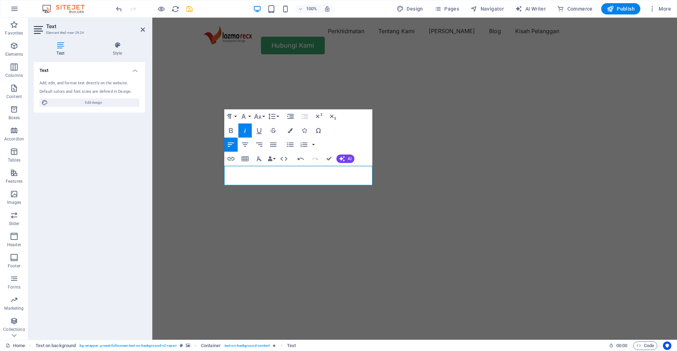
click at [432, 62] on img "1/2" at bounding box center [414, 62] width 525 height 0
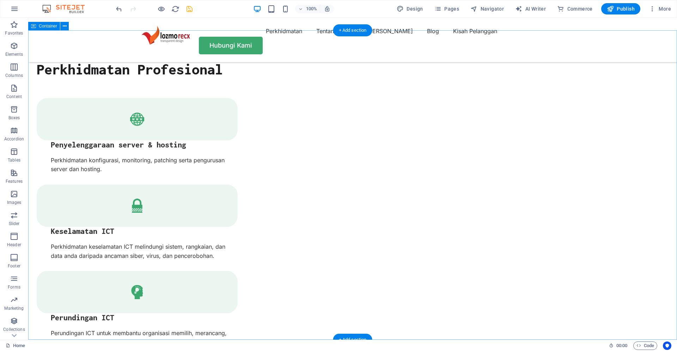
scroll to position [1665, 0]
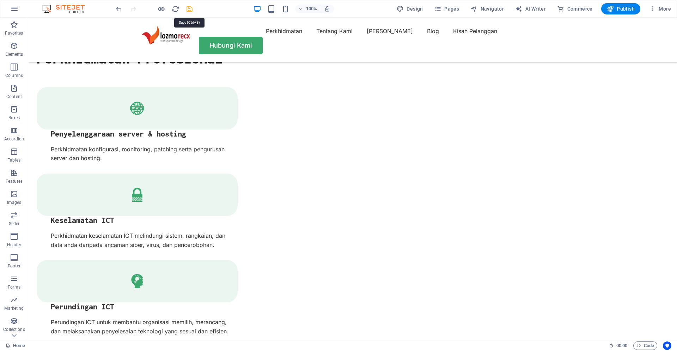
click at [187, 8] on icon "save" at bounding box center [189, 9] width 8 height 8
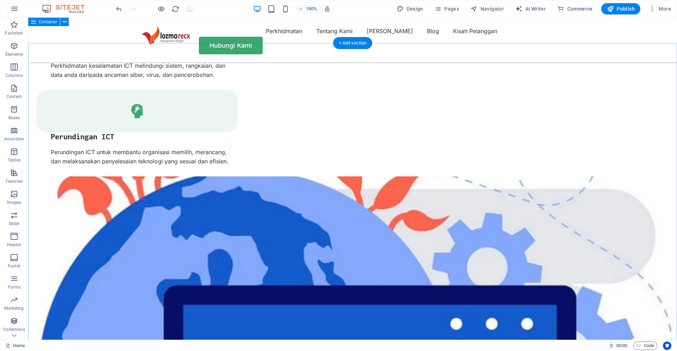
scroll to position [1811, 0]
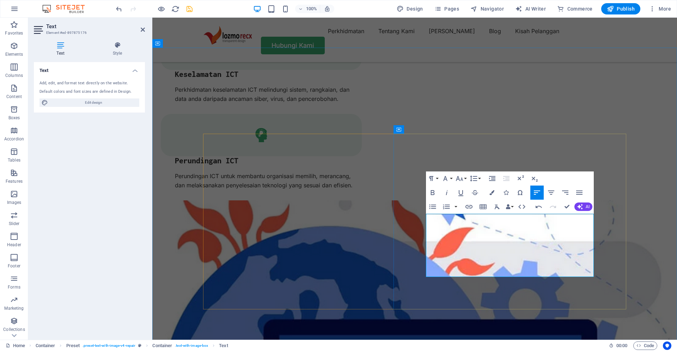
scroll to position [2339, 5]
click at [583, 206] on button "AI" at bounding box center [583, 206] width 18 height 8
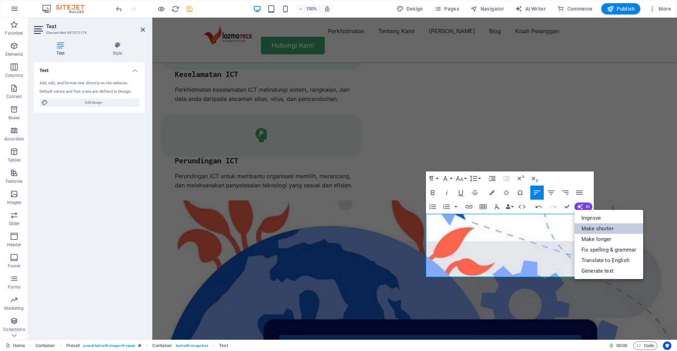
click at [593, 228] on link "Make shorter" at bounding box center [608, 228] width 69 height 11
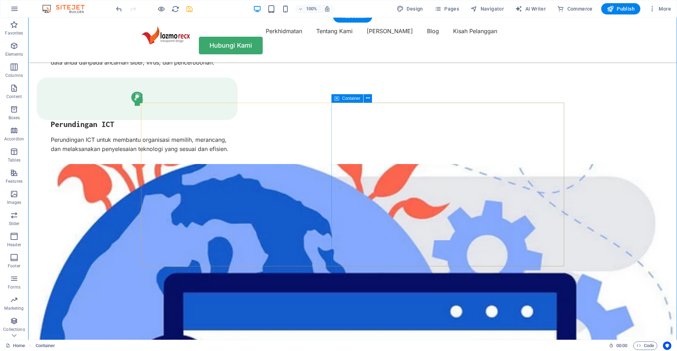
scroll to position [1860, 0]
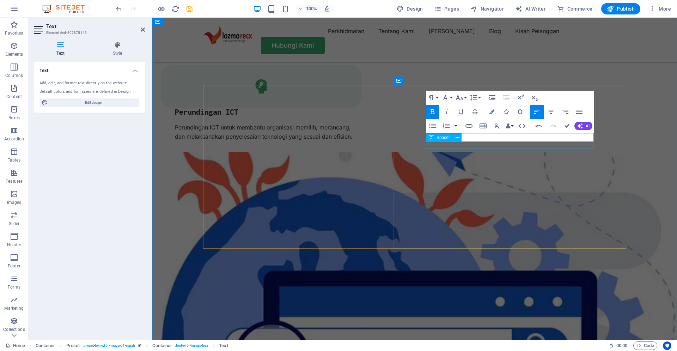
click at [464, 135] on div "Spacer" at bounding box center [446, 137] width 40 height 9
drag, startPoint x: 545, startPoint y: 138, endPoint x: 425, endPoint y: 134, distance: 119.2
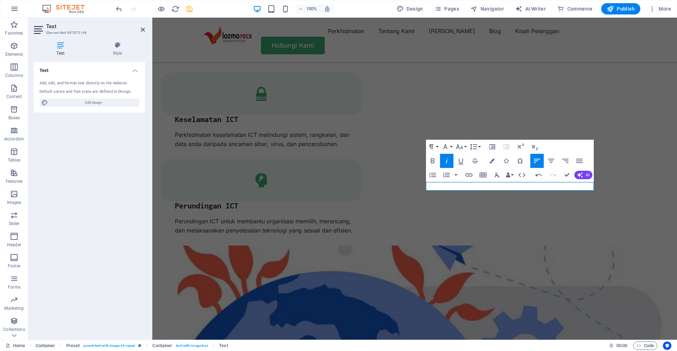
scroll to position [1762, 0]
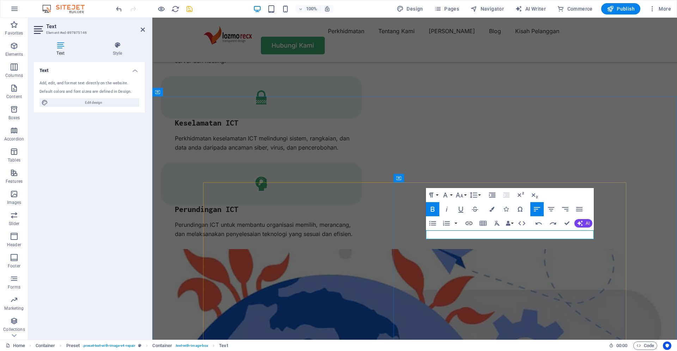
drag, startPoint x: 551, startPoint y: 235, endPoint x: 420, endPoint y: 235, distance: 131.1
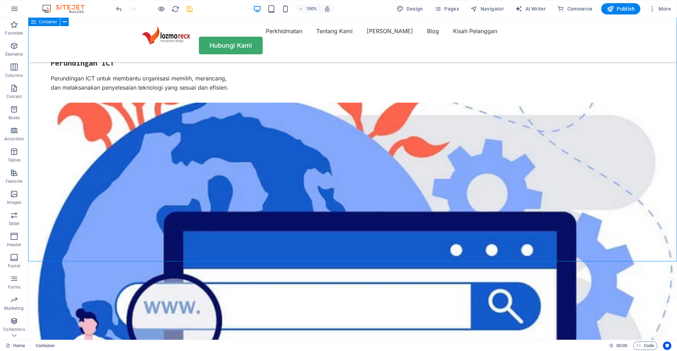
scroll to position [1860, 0]
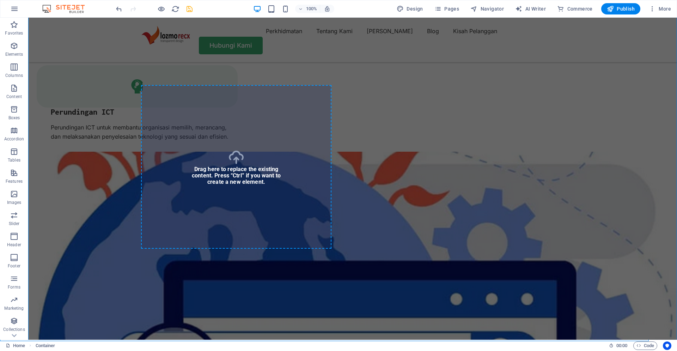
select select "px"
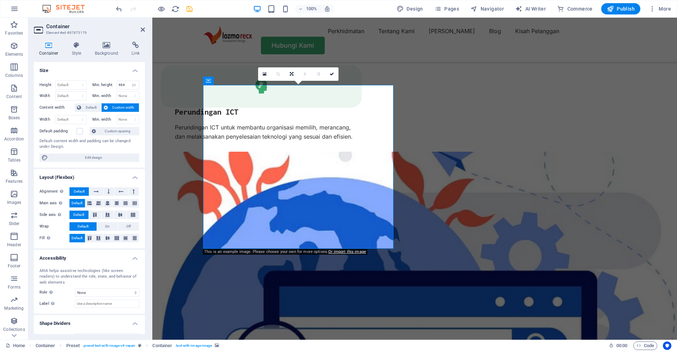
click at [109, 46] on icon at bounding box center [107, 45] width 34 height 7
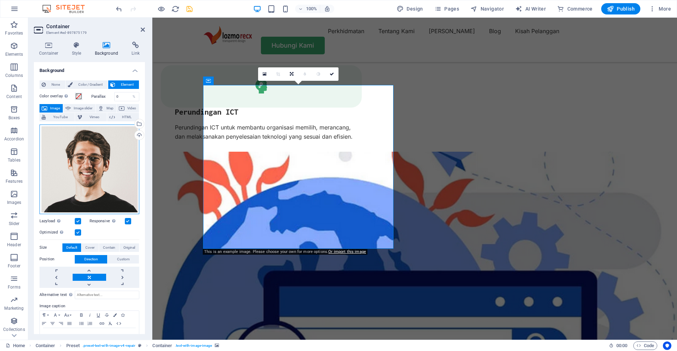
click at [101, 155] on div "Drag files here, click to choose files or select files from Files or our free s…" at bounding box center [89, 169] width 100 height 90
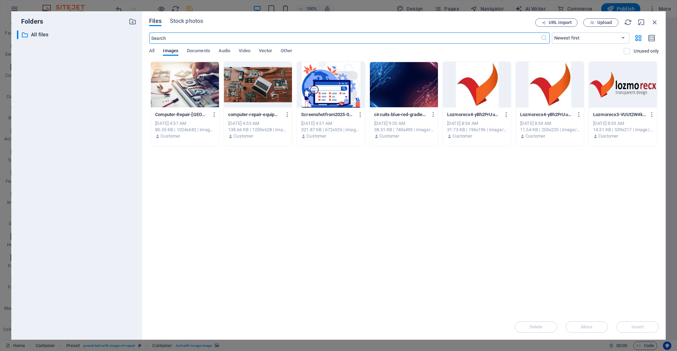
scroll to position [1972, 0]
click at [559, 20] on span "URL import" at bounding box center [560, 22] width 23 height 4
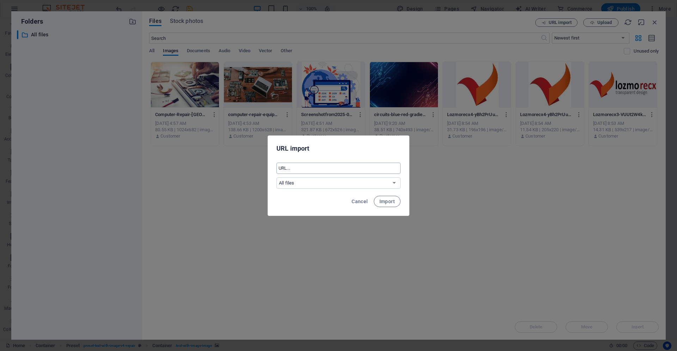
click at [323, 170] on input "text" at bounding box center [338, 168] width 124 height 11
paste input "[URL][DOMAIN_NAME]"
type input "[URL][DOMAIN_NAME]"
click at [379, 205] on button "Import" at bounding box center [387, 201] width 27 height 11
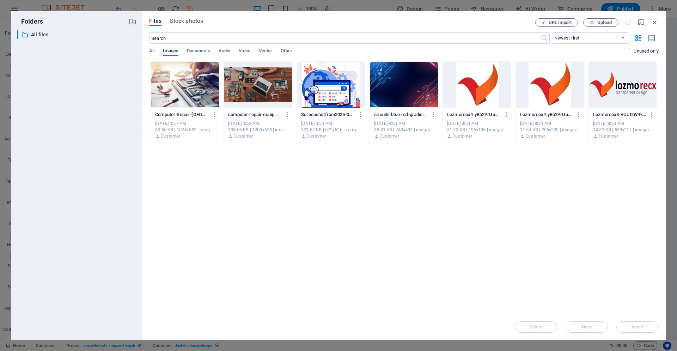
scroll to position [0, 0]
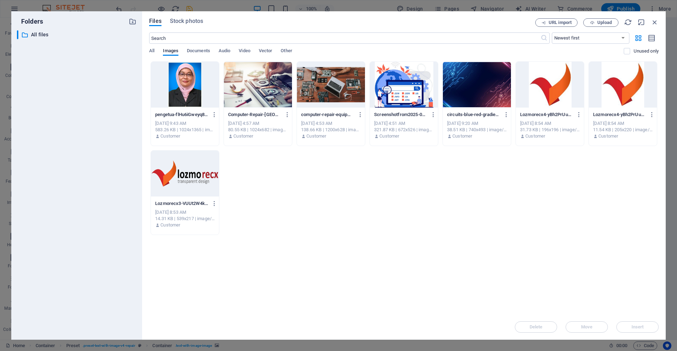
click at [194, 103] on div at bounding box center [185, 85] width 68 height 46
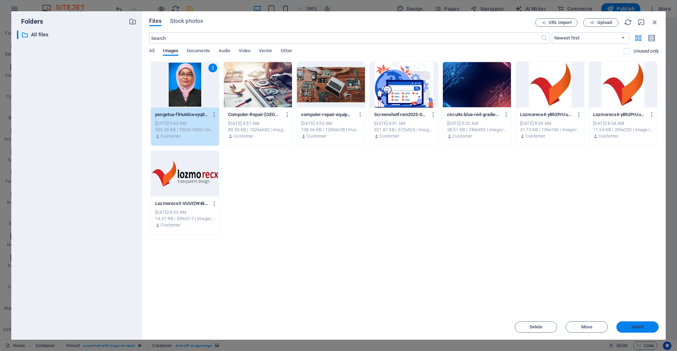
click at [641, 329] on span "Insert" at bounding box center [637, 327] width 12 height 4
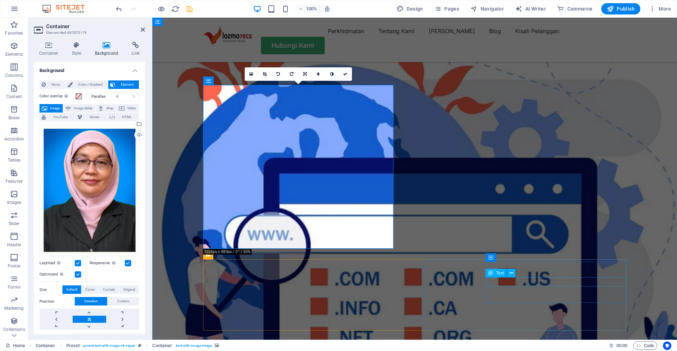
scroll to position [1860, 0]
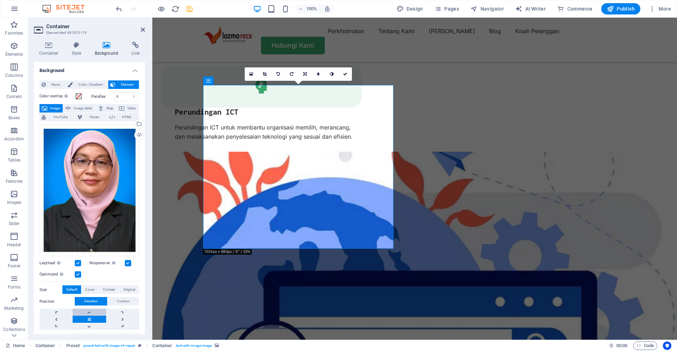
click at [88, 313] on link at bounding box center [89, 311] width 33 height 7
click at [88, 322] on link at bounding box center [89, 319] width 33 height 7
click at [88, 314] on link at bounding box center [89, 311] width 33 height 7
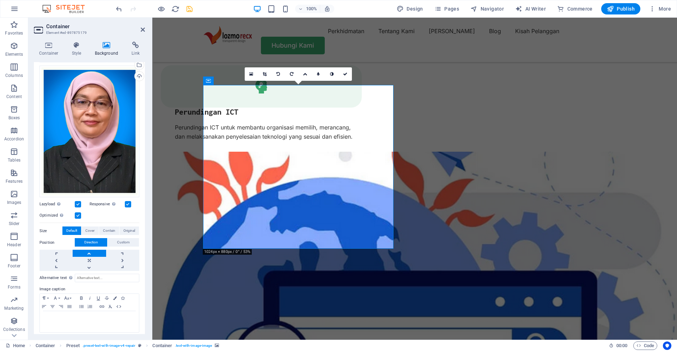
scroll to position [63, 0]
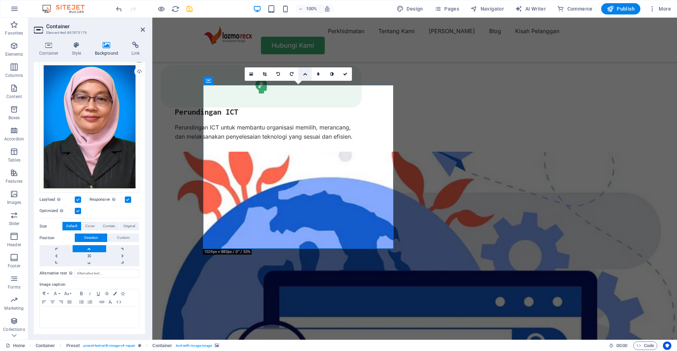
click at [305, 75] on icon at bounding box center [305, 74] width 4 height 4
click at [308, 63] on link at bounding box center [304, 60] width 13 height 13
click at [265, 74] on icon at bounding box center [265, 74] width 4 height 4
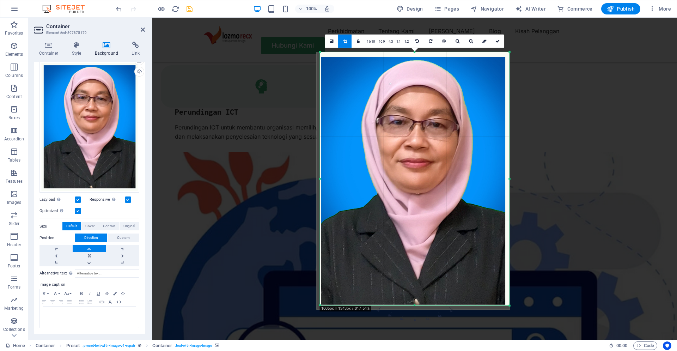
drag, startPoint x: 319, startPoint y: 308, endPoint x: 323, endPoint y: 304, distance: 5.5
click at [323, 304] on div "180 170 160 150 140 130 120 110 100 90 80 70 60 50 40 30 20 10 0 -10 -20 -30 -4…" at bounding box center [414, 178] width 189 height 253
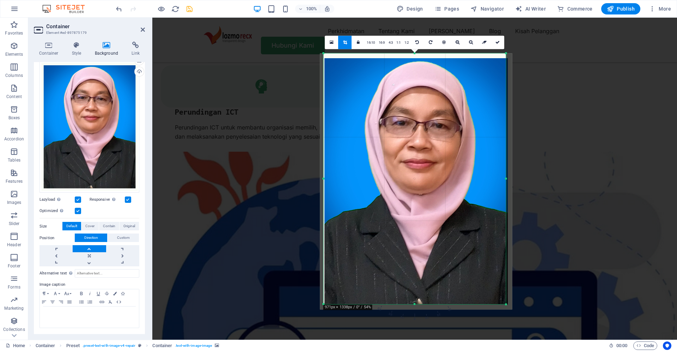
drag, startPoint x: 508, startPoint y: 306, endPoint x: 501, endPoint y: 304, distance: 7.5
click at [501, 304] on div "180 170 160 150 140 130 120 110 100 90 80 70 60 50 40 30 20 10 0 -10 -20 -30 -4…" at bounding box center [415, 178] width 182 height 251
click at [498, 42] on icon at bounding box center [497, 42] width 4 height 4
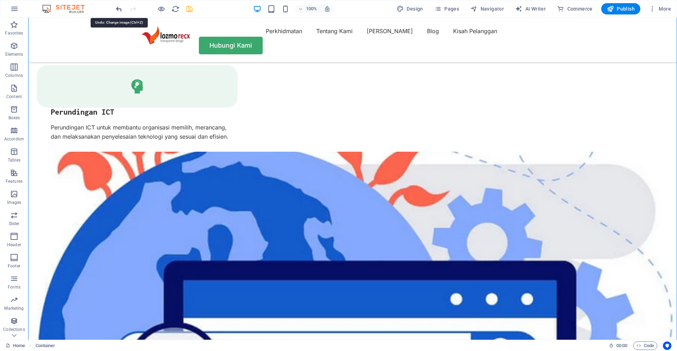
click at [121, 8] on icon "undo" at bounding box center [119, 9] width 8 height 8
click at [117, 11] on icon "undo" at bounding box center [119, 9] width 8 height 8
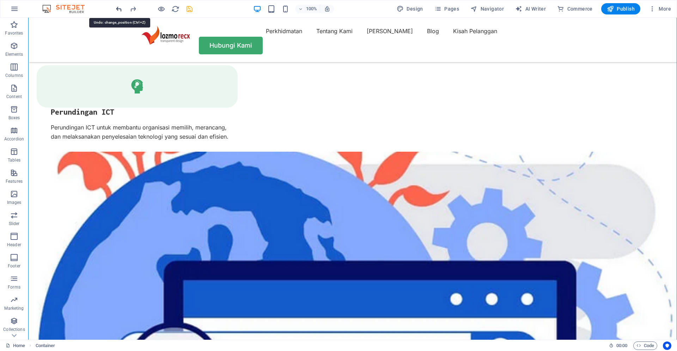
click at [117, 11] on icon "undo" at bounding box center [119, 9] width 8 height 8
click at [190, 12] on icon "save" at bounding box center [189, 9] width 8 height 8
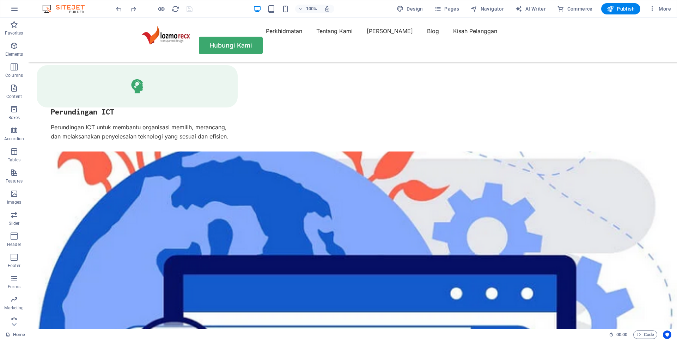
scroll to position [1849, 0]
